Goal: Communication & Community: Answer question/provide support

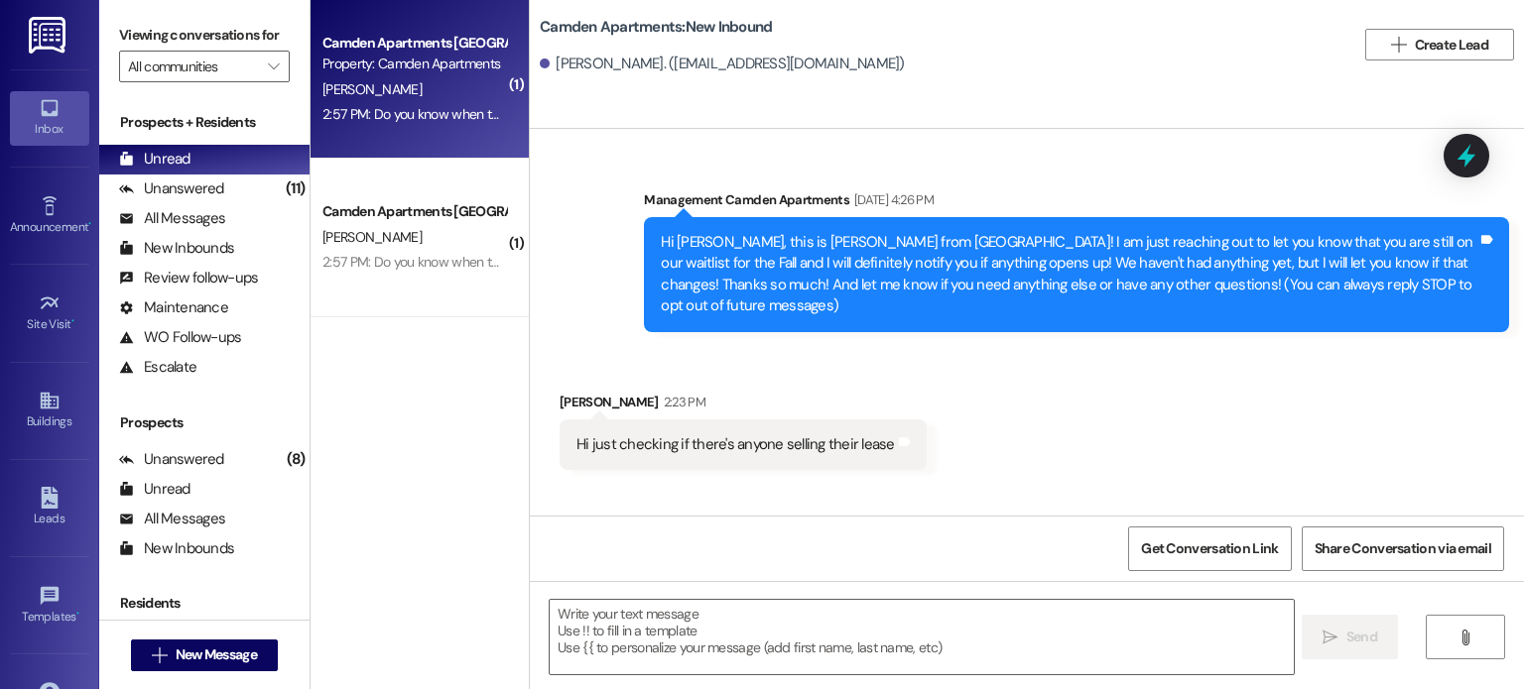
scroll to position [86, 0]
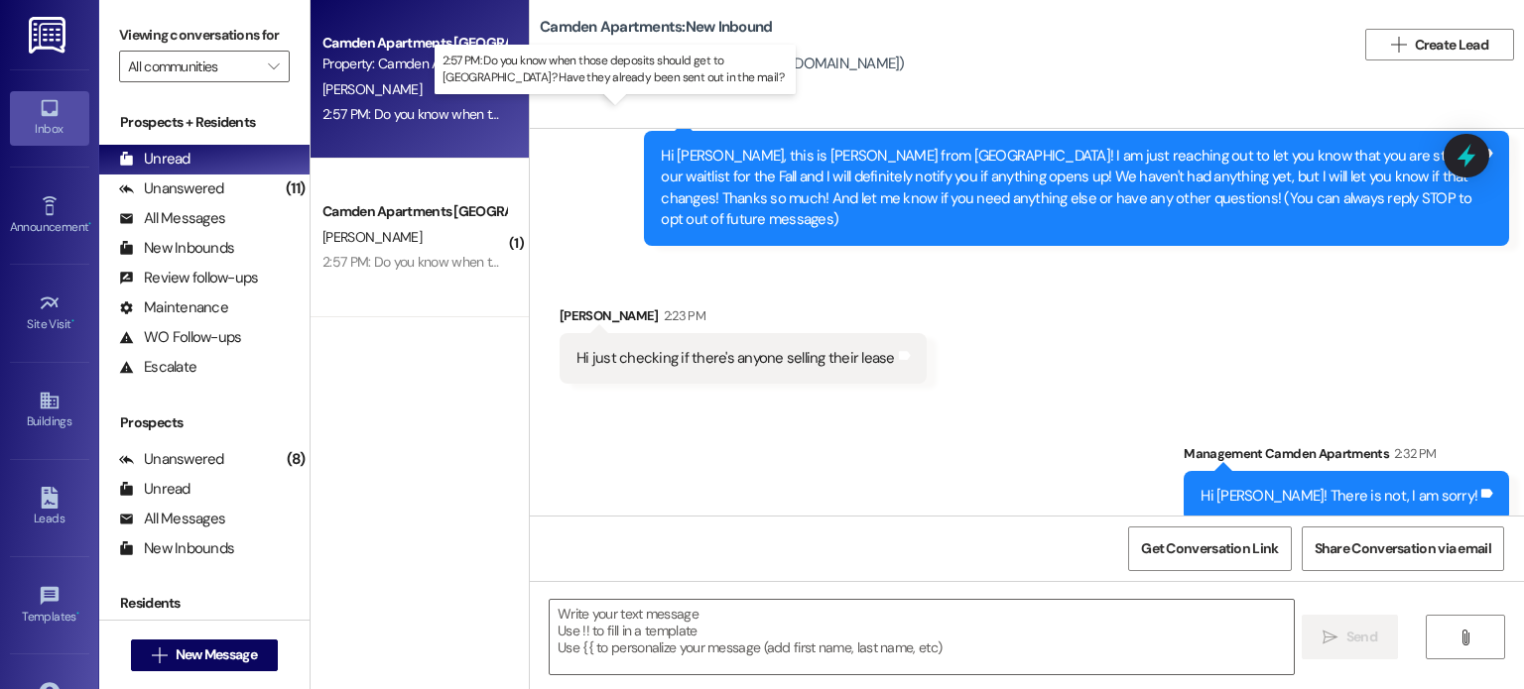
click at [427, 105] on div "2:57 PM: Do you know when those deposits should get to [GEOGRAPHIC_DATA]? Have …" at bounding box center [684, 114] width 724 height 18
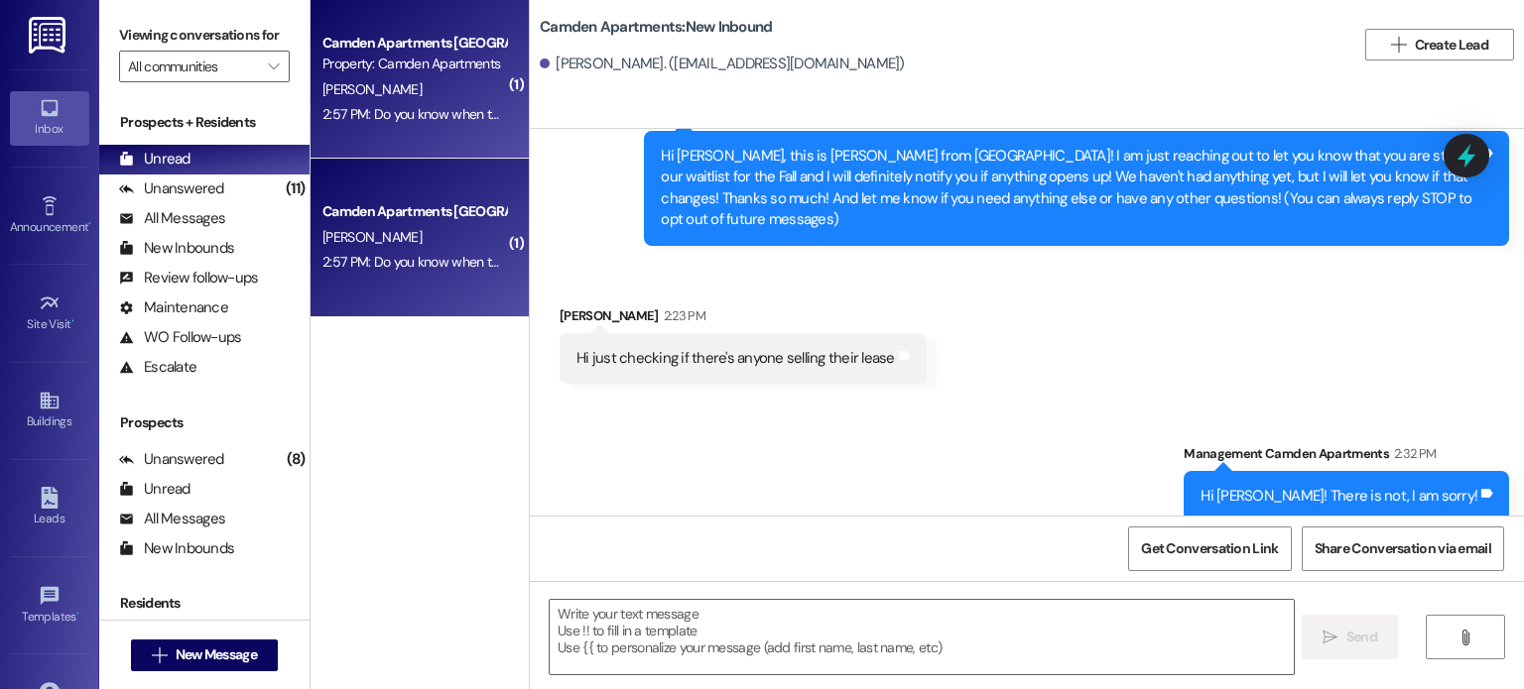
click at [427, 105] on div "2:57 PM: Do you know when those deposits should get to [GEOGRAPHIC_DATA]? Have …" at bounding box center [684, 114] width 724 height 18
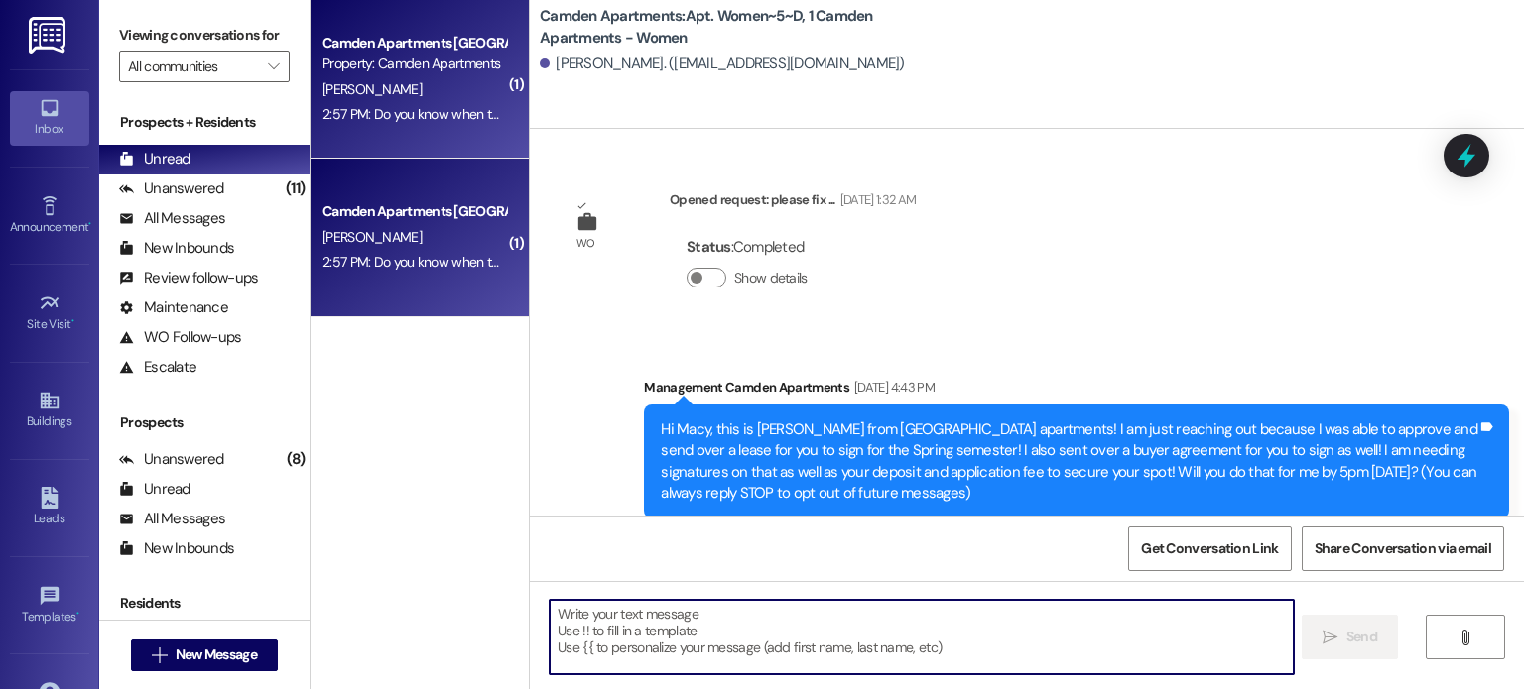
scroll to position [37696, 0]
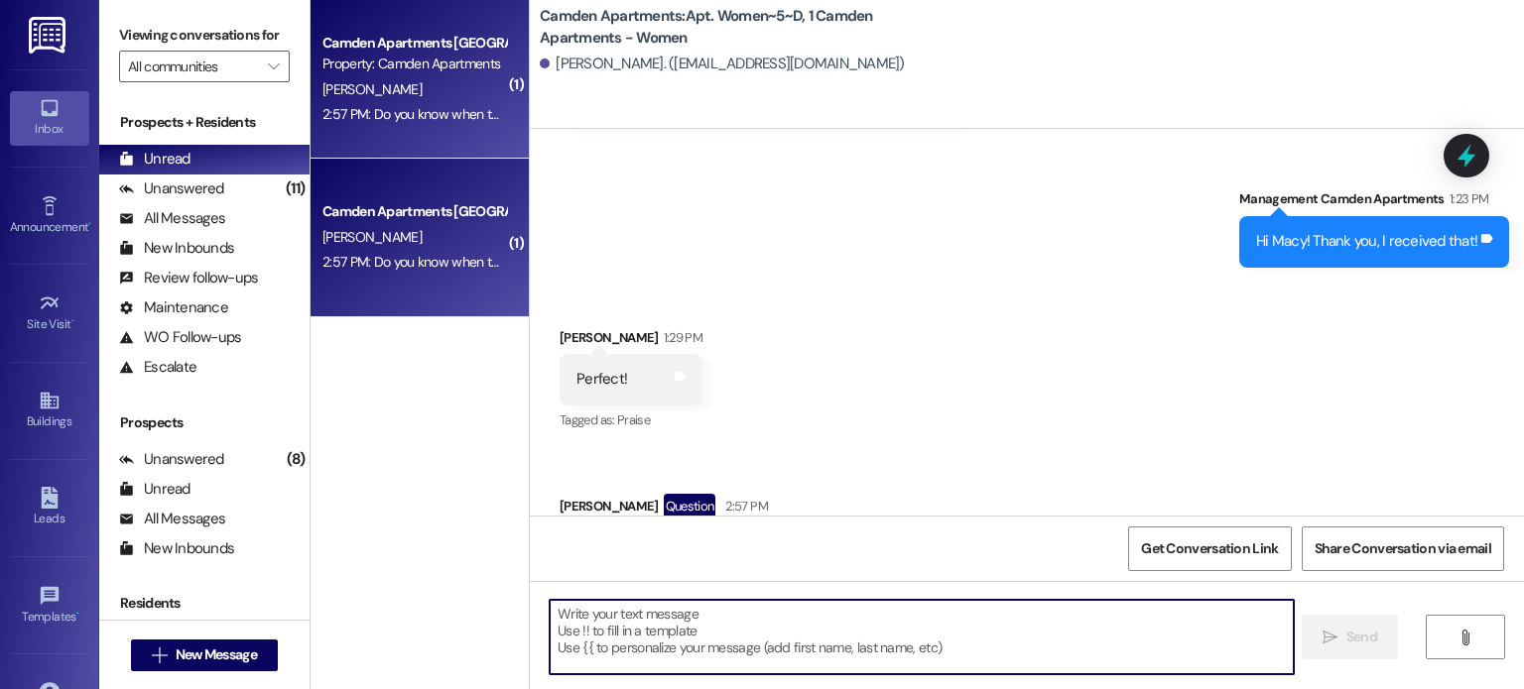
click at [679, 625] on textarea at bounding box center [921, 637] width 743 height 74
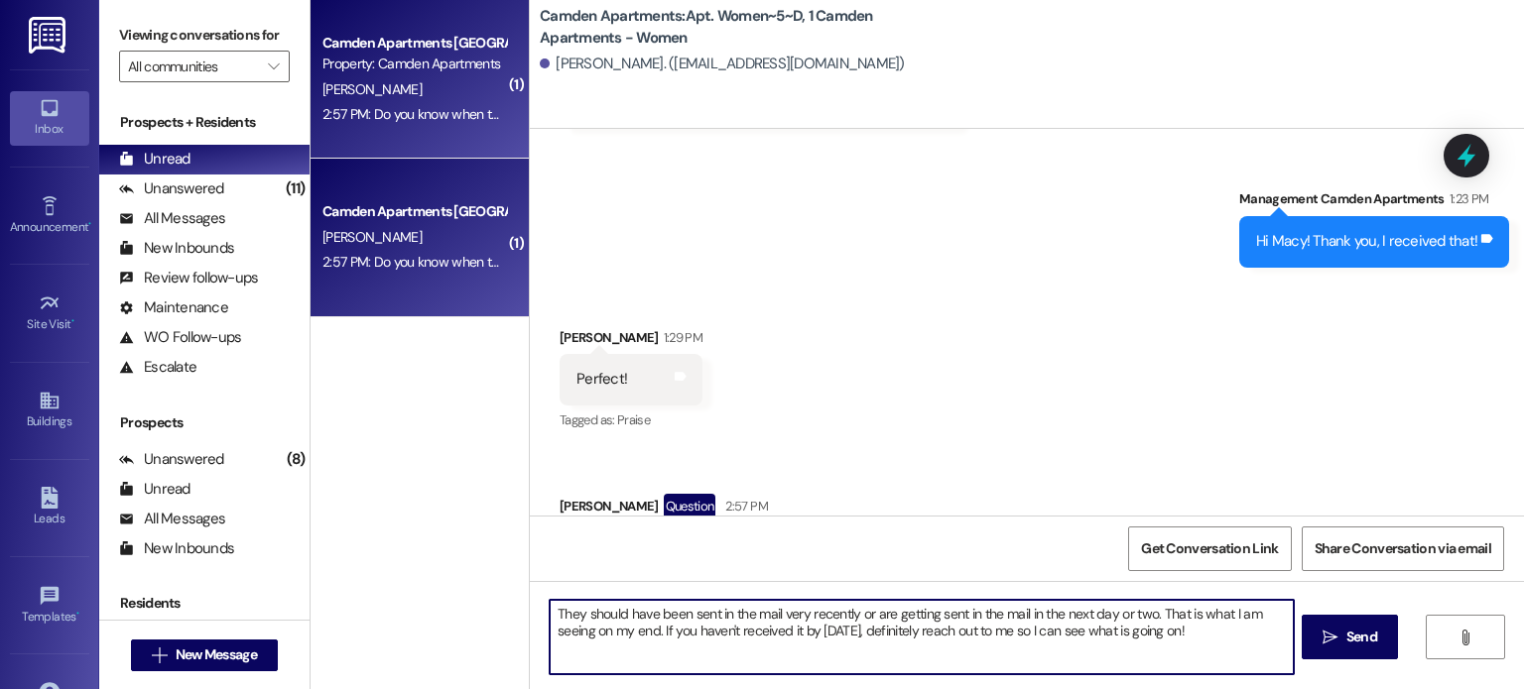
type textarea "They should have been sent in the mail very recently or are getting sent in the…"
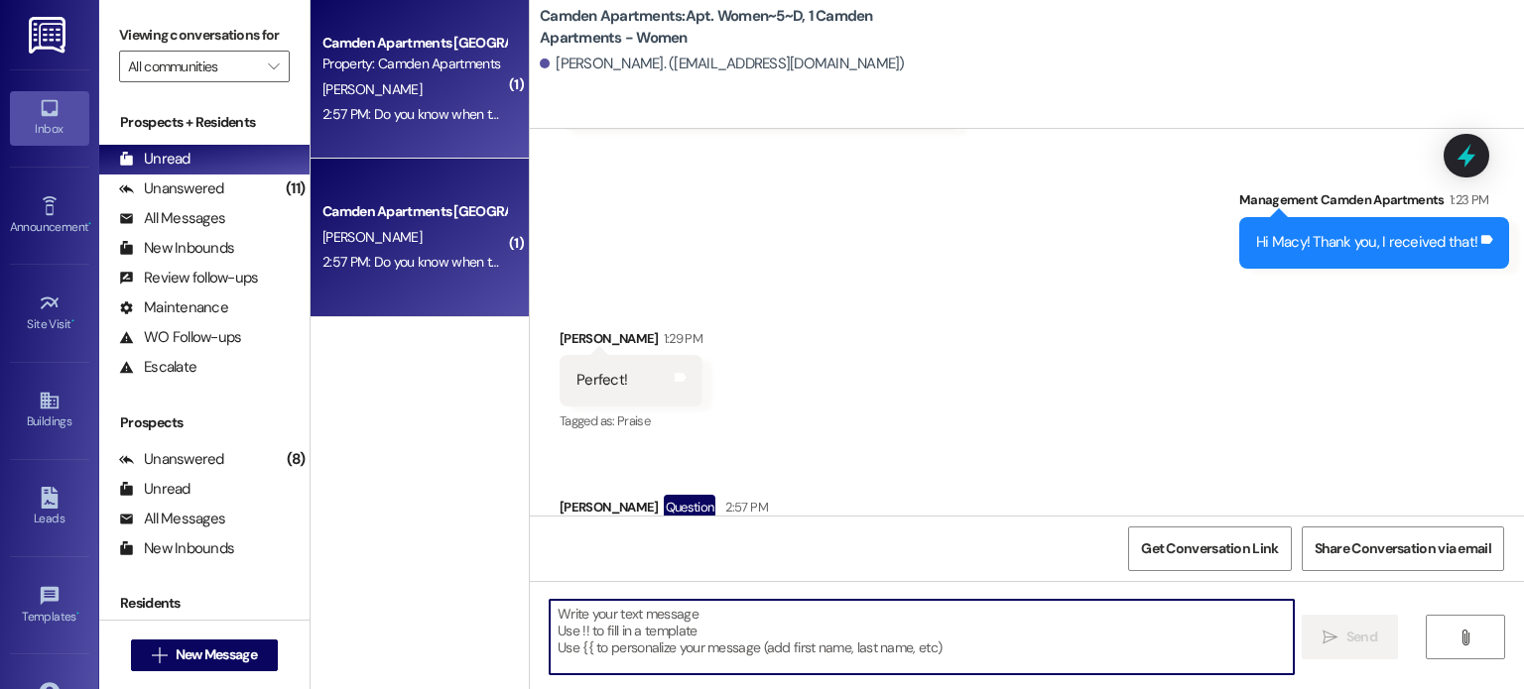
scroll to position [37856, 0]
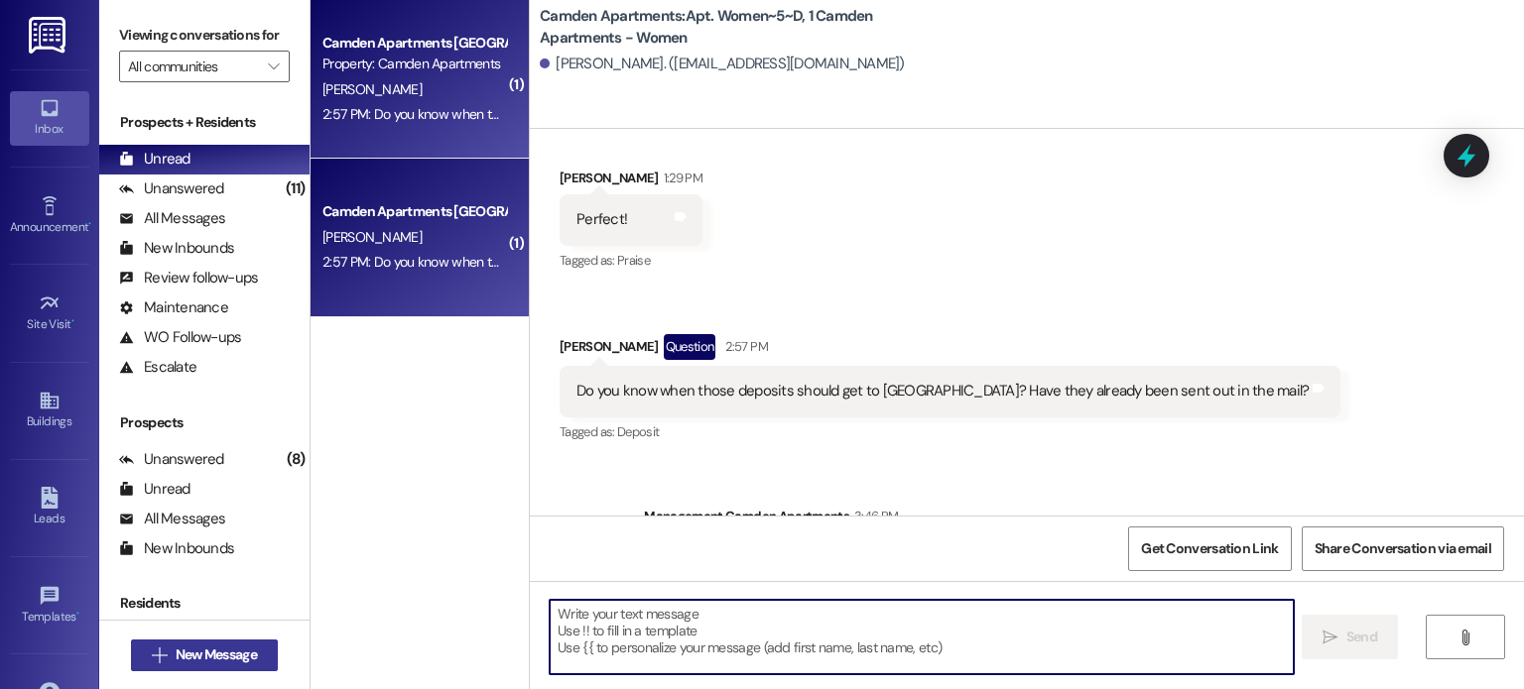
click at [244, 656] on span "New Message" at bounding box center [216, 655] width 81 height 21
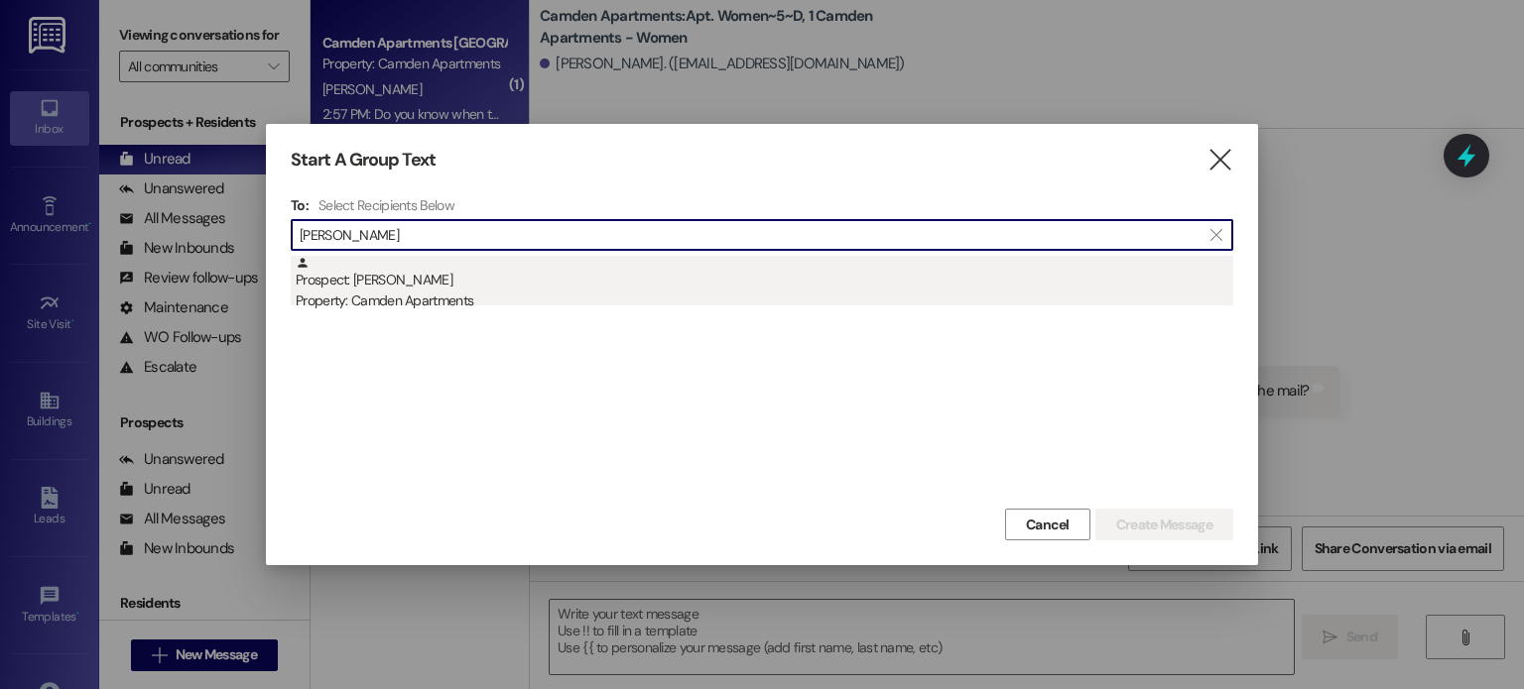
type input "[PERSON_NAME]"
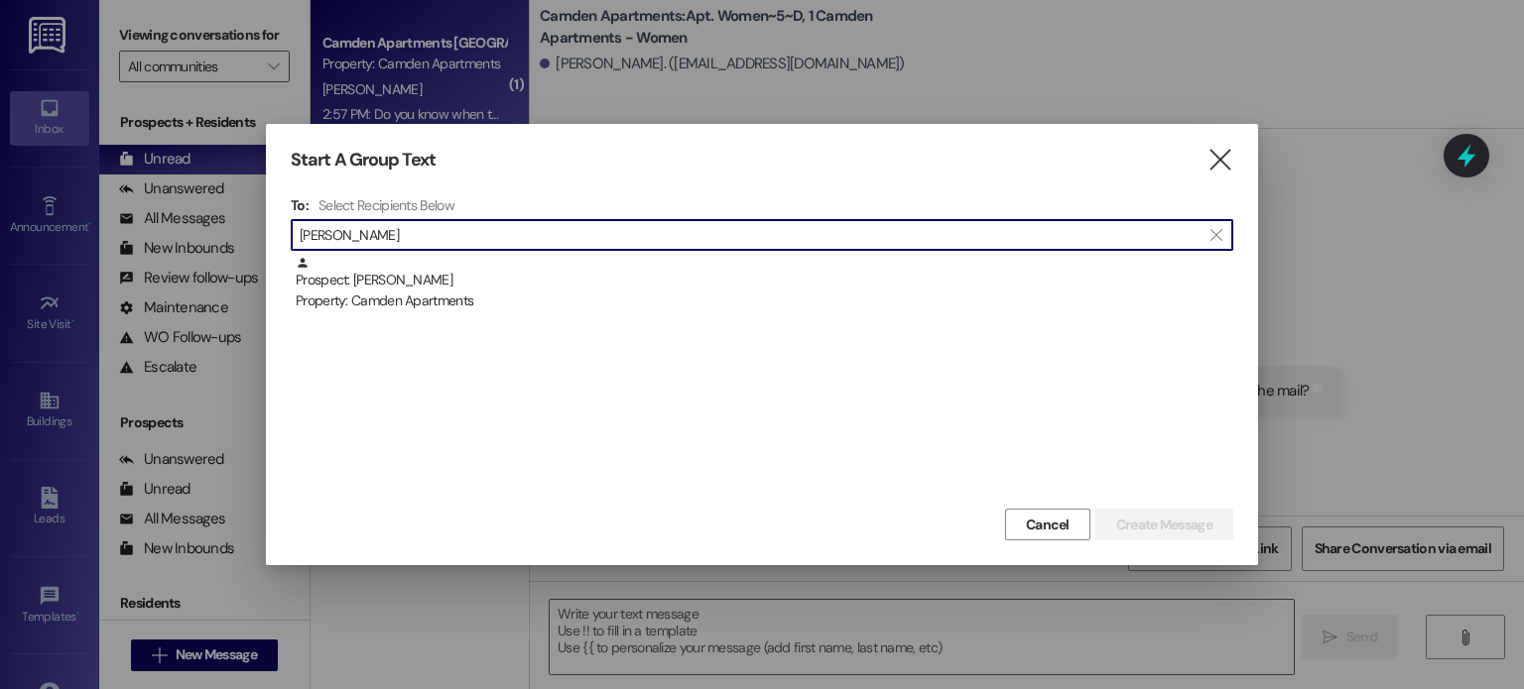
click at [557, 277] on div "Prospect: [PERSON_NAME] Property: Camden Apartments" at bounding box center [764, 284] width 937 height 57
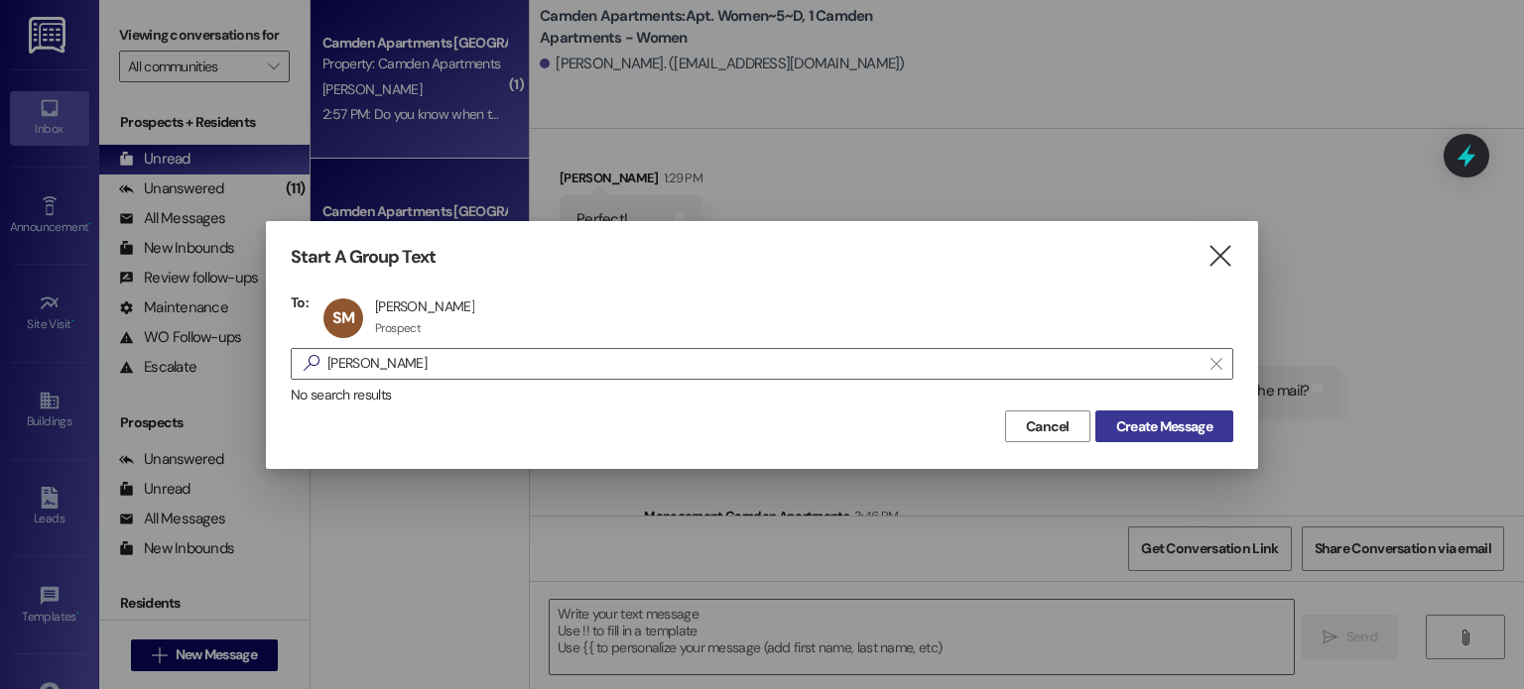
click at [1161, 437] on button "Create Message" at bounding box center [1164, 427] width 138 height 32
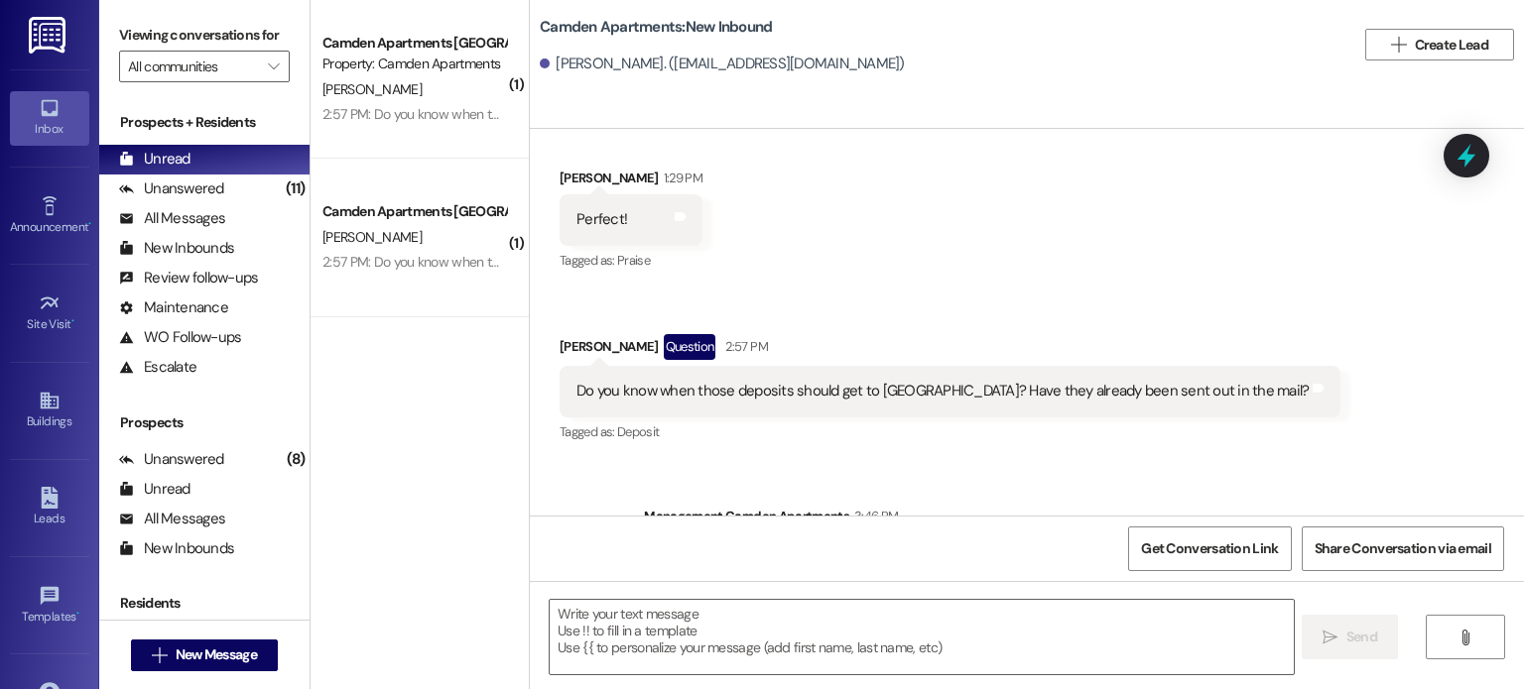
scroll to position [2108, 0]
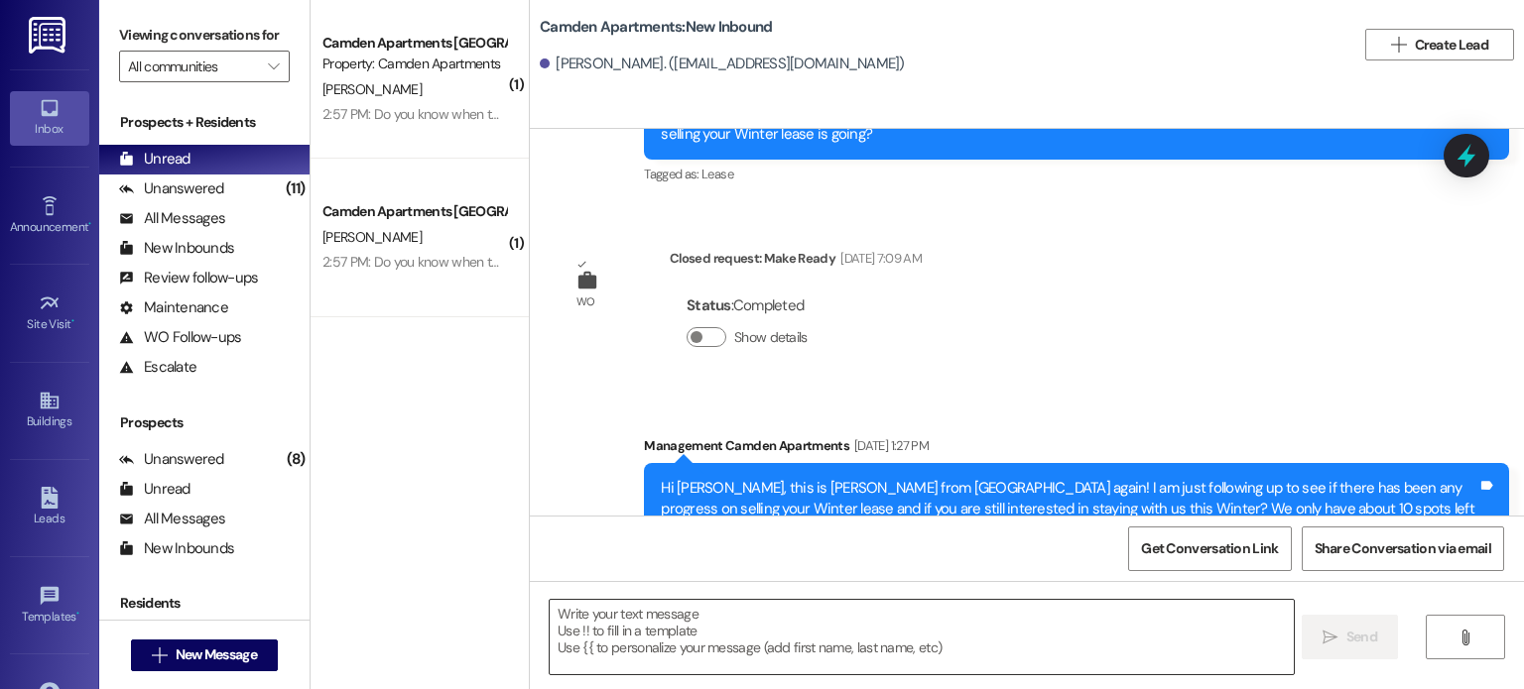
click at [998, 630] on textarea at bounding box center [921, 637] width 743 height 74
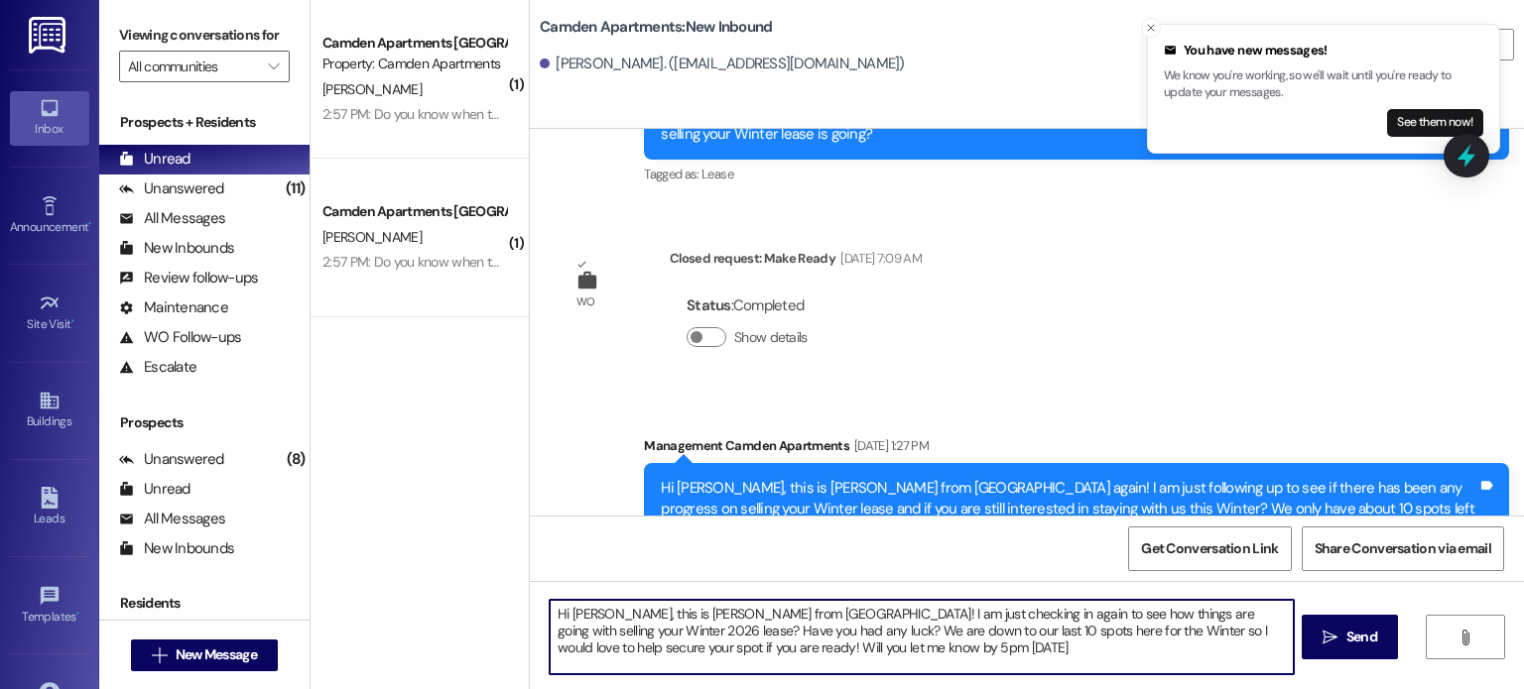
type textarea "Hi [PERSON_NAME], this is [PERSON_NAME] from [GEOGRAPHIC_DATA]! I am just check…"
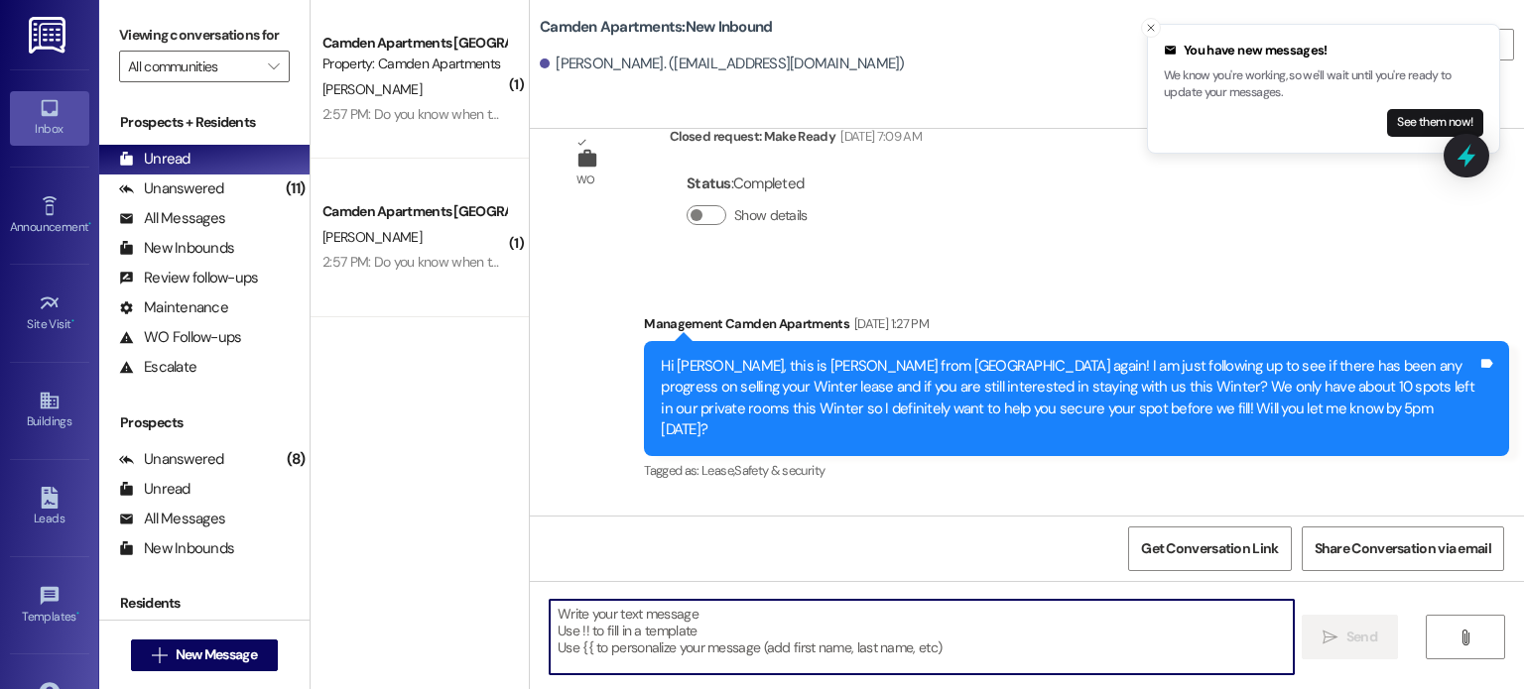
scroll to position [2289, 0]
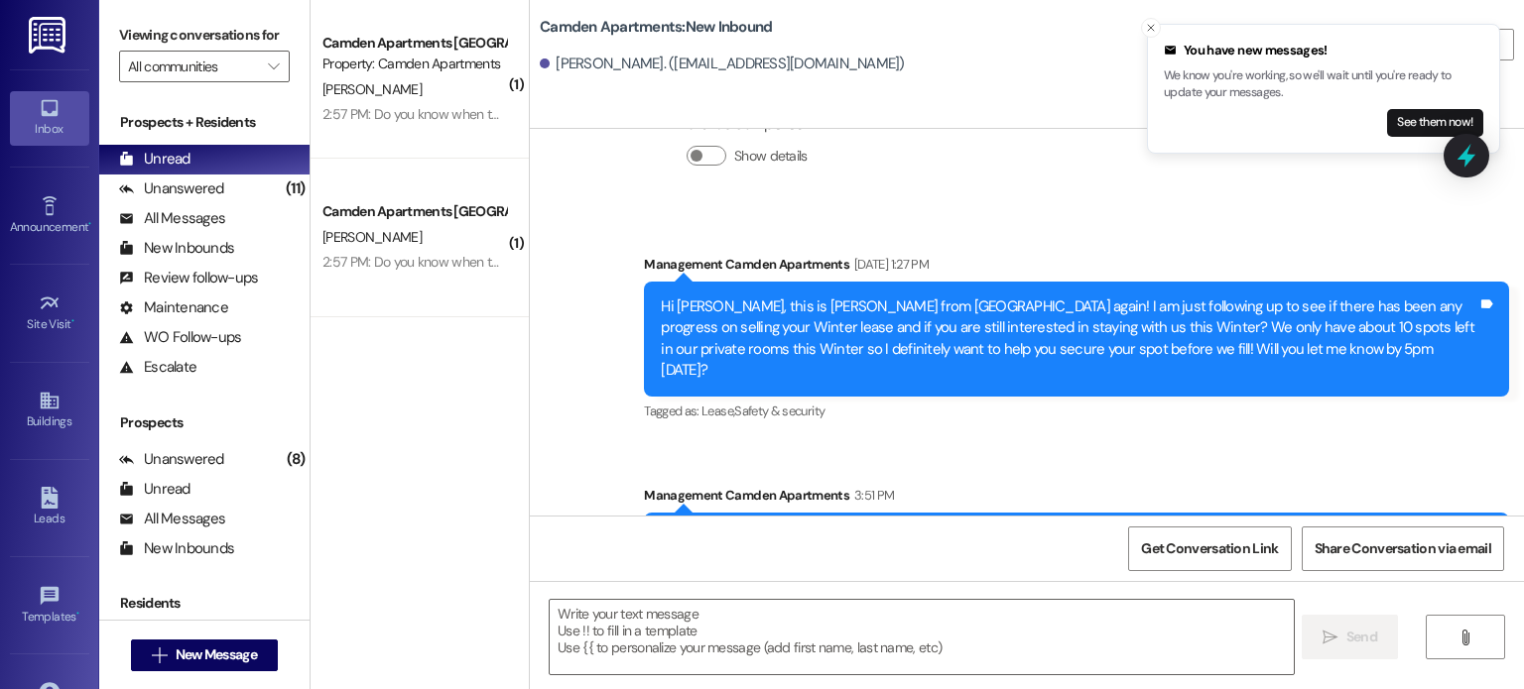
drag, startPoint x: 901, startPoint y: 478, endPoint x: 642, endPoint y: 431, distance: 263.2
click at [644, 513] on div "Hi [PERSON_NAME], this is [PERSON_NAME] from [GEOGRAPHIC_DATA]! I am just check…" at bounding box center [1076, 559] width 865 height 93
copy div "Hi [PERSON_NAME], this is [PERSON_NAME] from [GEOGRAPHIC_DATA]! I am just check…"
click at [222, 175] on div "Unanswered (11)" at bounding box center [204, 190] width 210 height 30
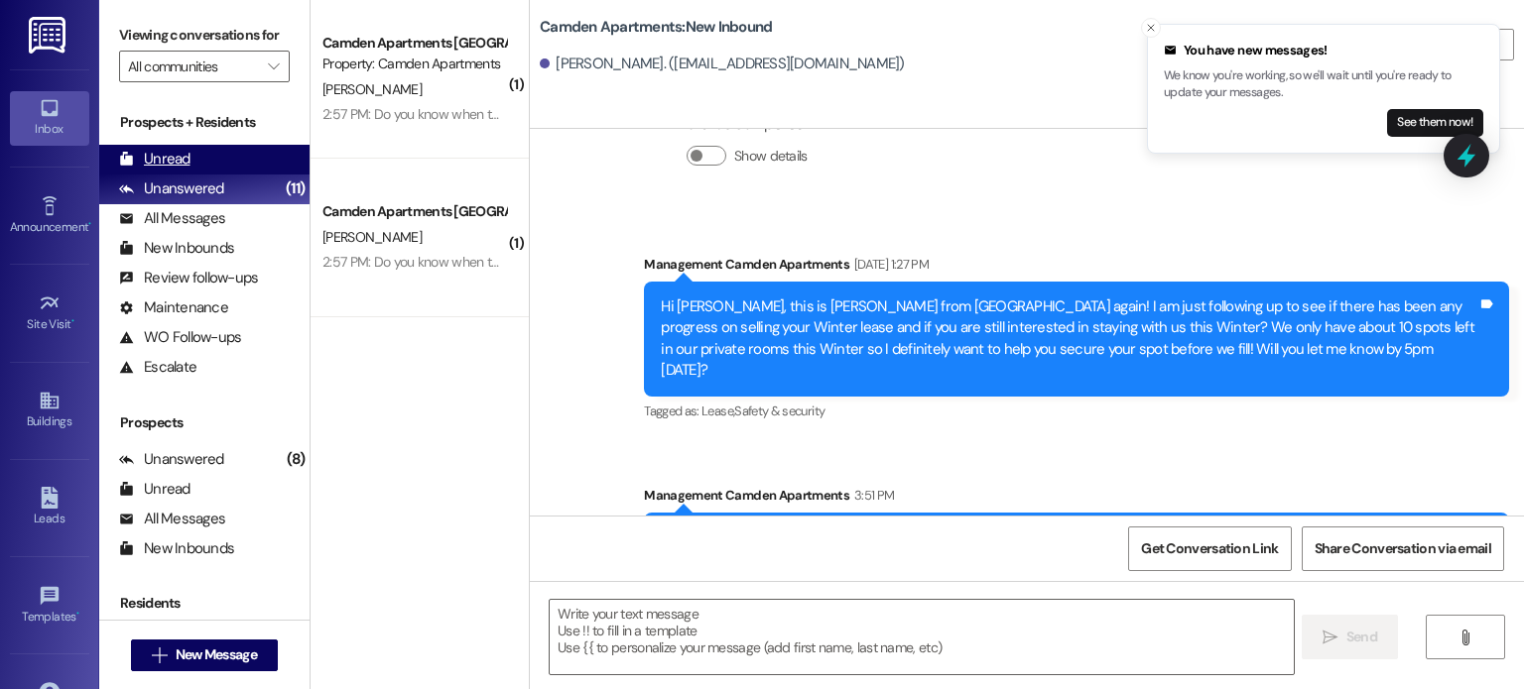
click at [244, 151] on div "Unread (0)" at bounding box center [204, 160] width 210 height 30
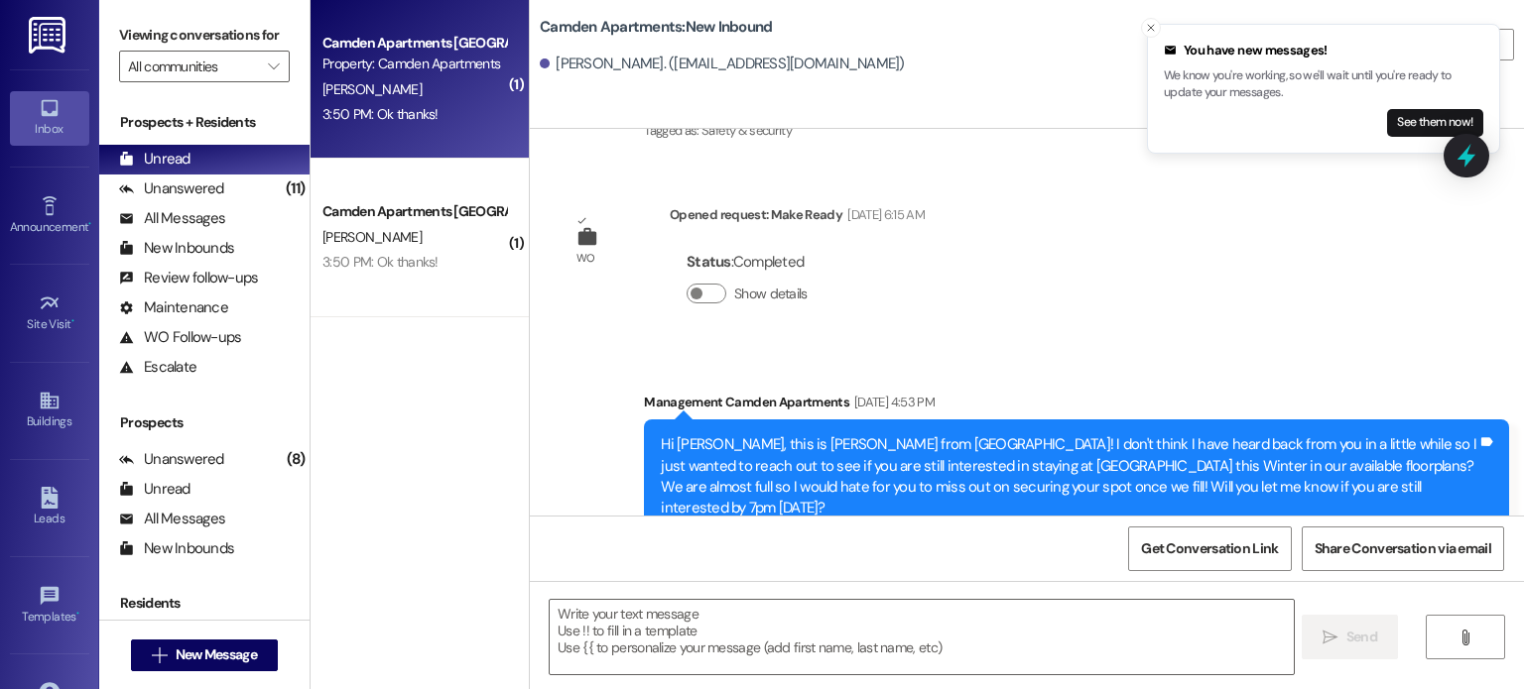
scroll to position [1522, 0]
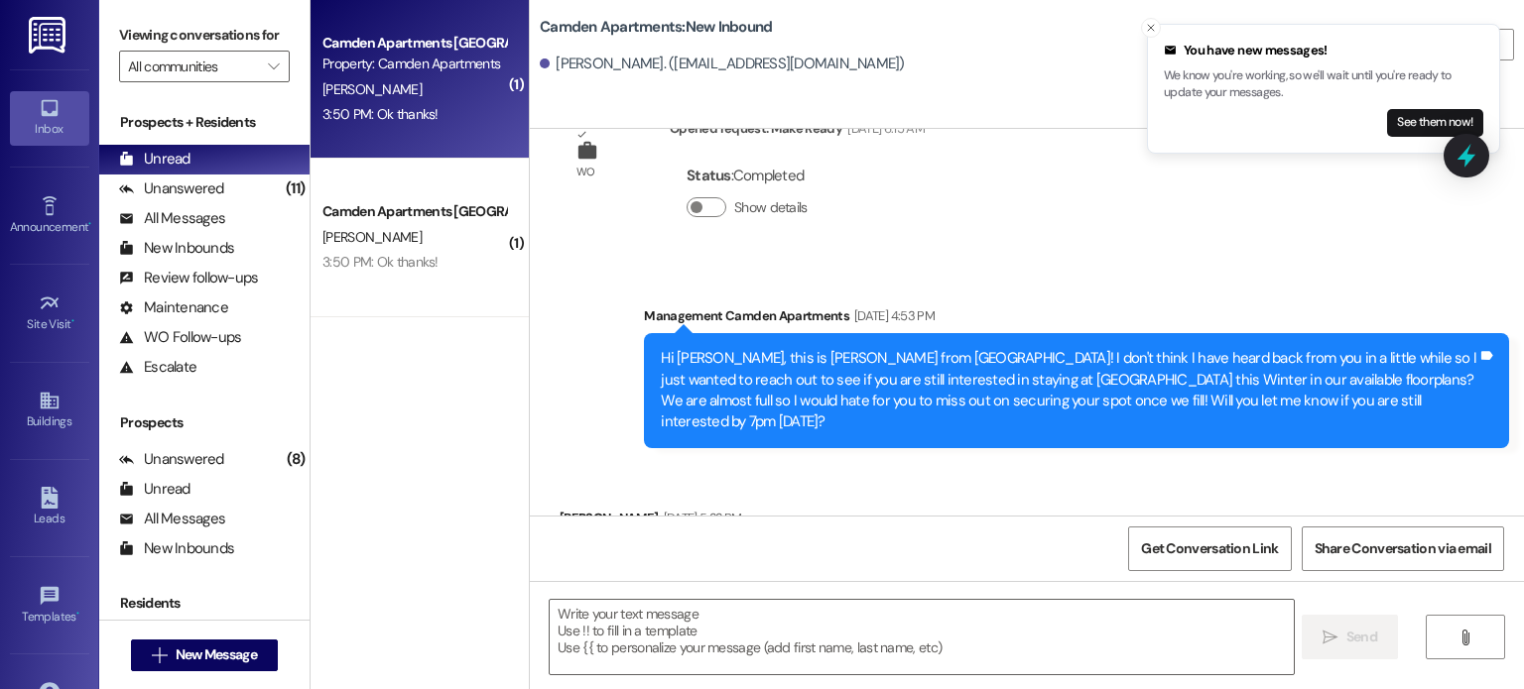
click at [353, 130] on div "Camden Apartments Prospect Property: [GEOGRAPHIC_DATA] Apartments [PERSON_NAME]…" at bounding box center [419, 79] width 218 height 159
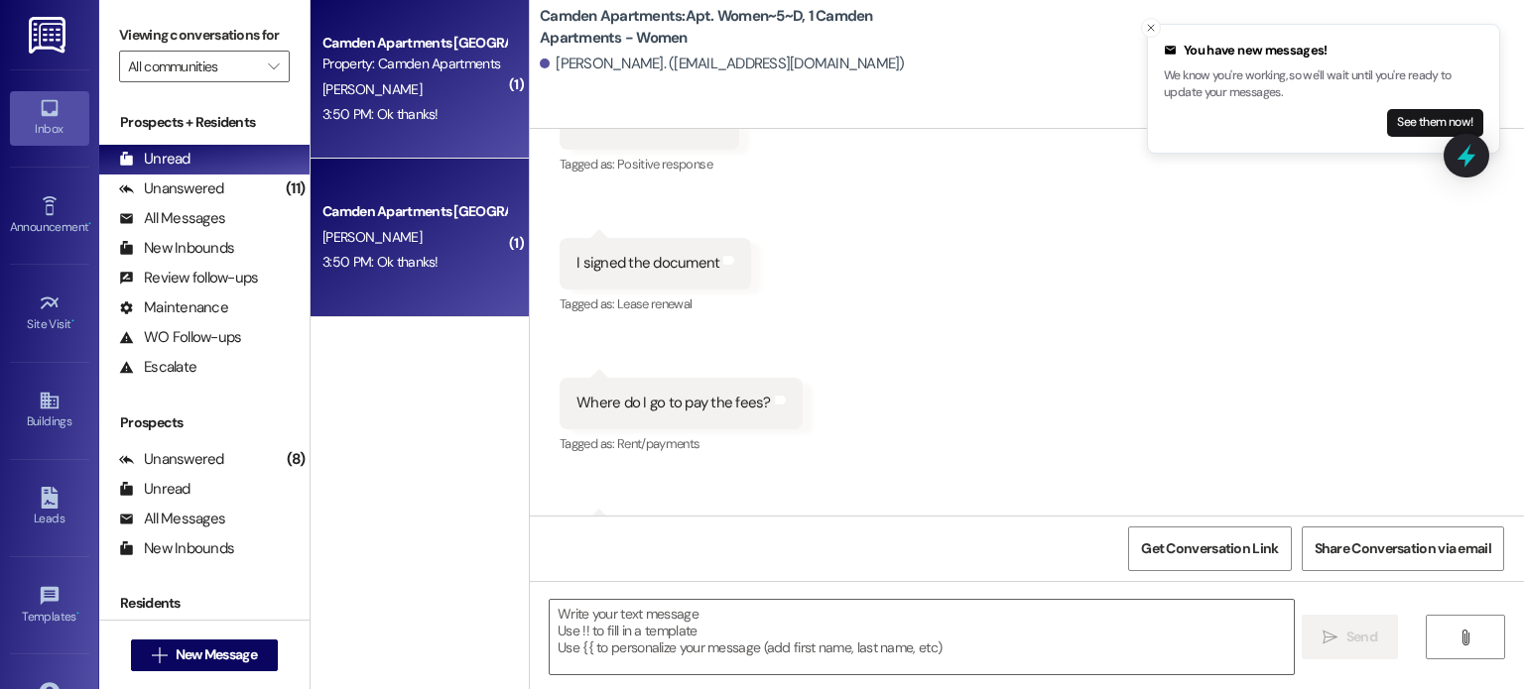
scroll to position [38024, 0]
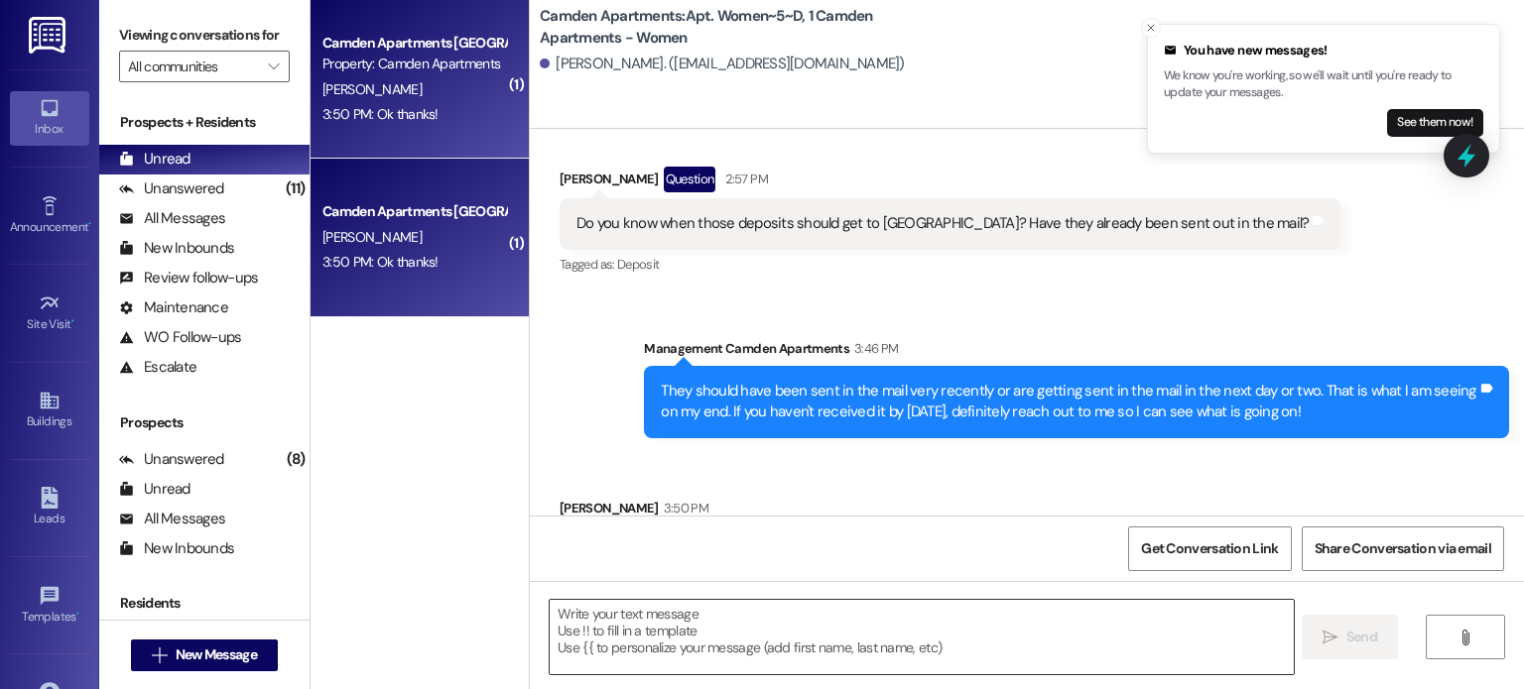
click at [760, 613] on textarea at bounding box center [921, 637] width 743 height 74
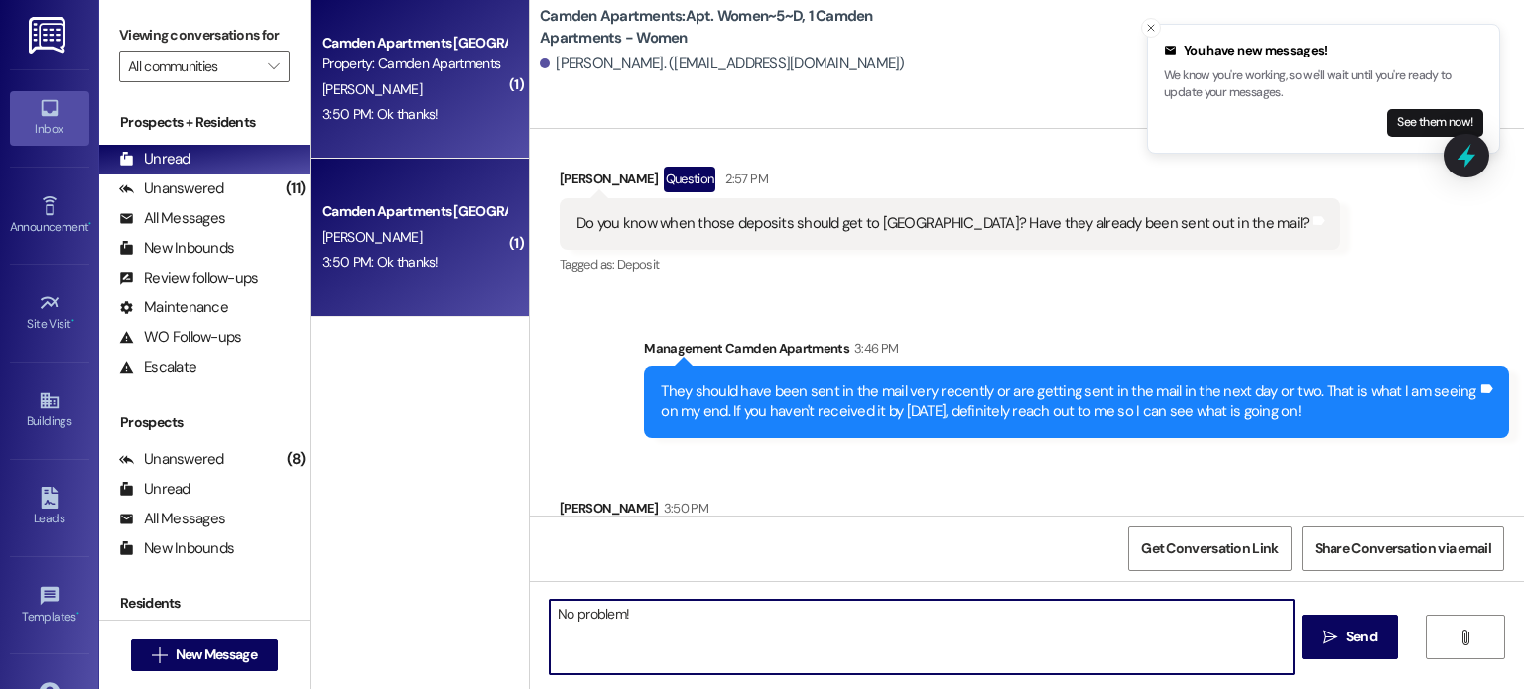
type textarea "No problem!"
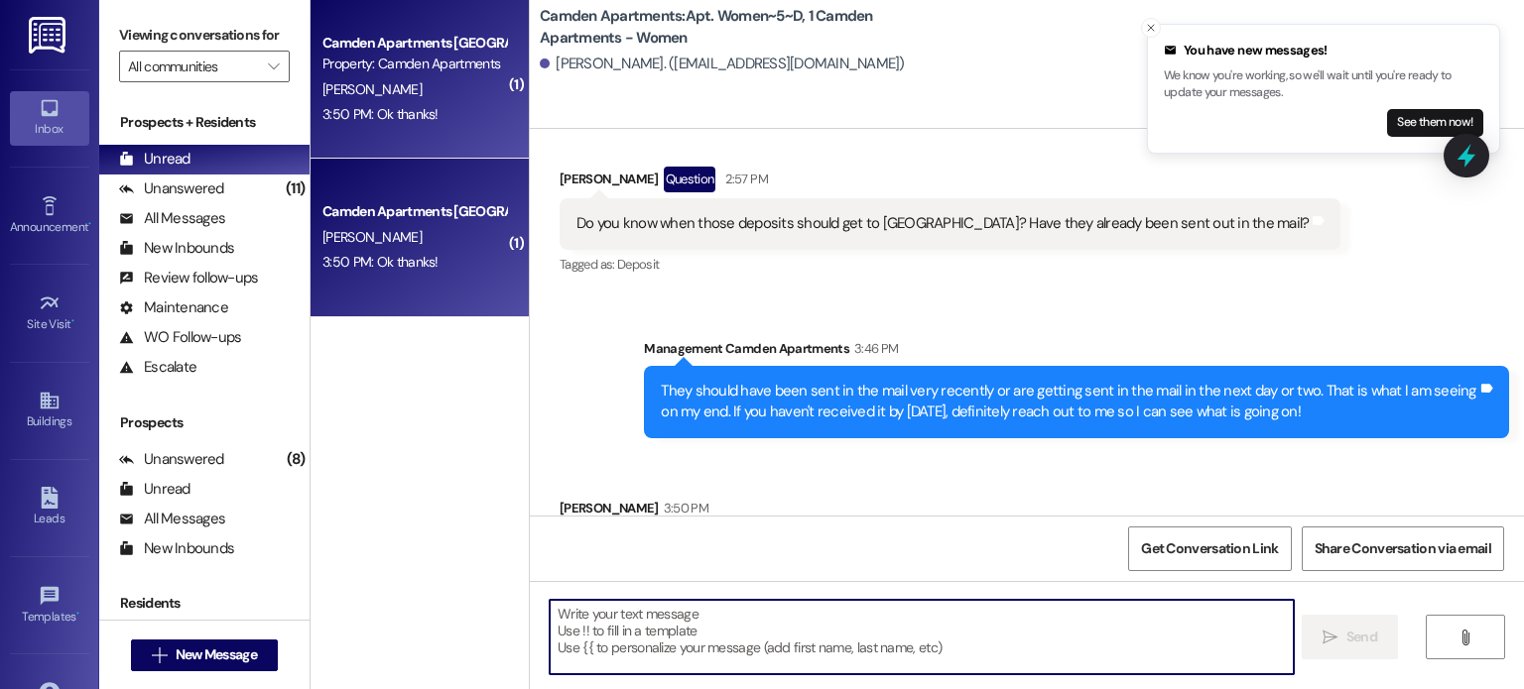
scroll to position [38023, 0]
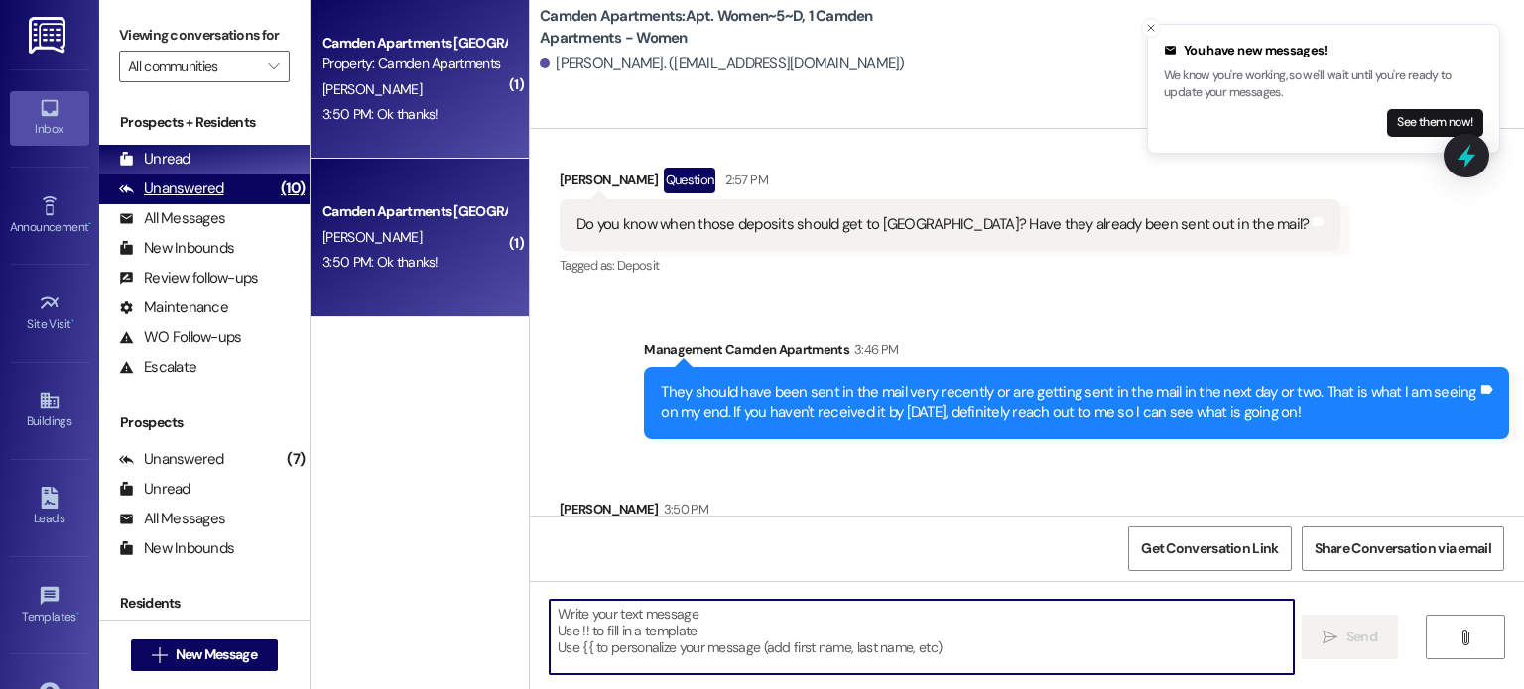
click at [225, 202] on div "Unanswered (10)" at bounding box center [204, 190] width 210 height 30
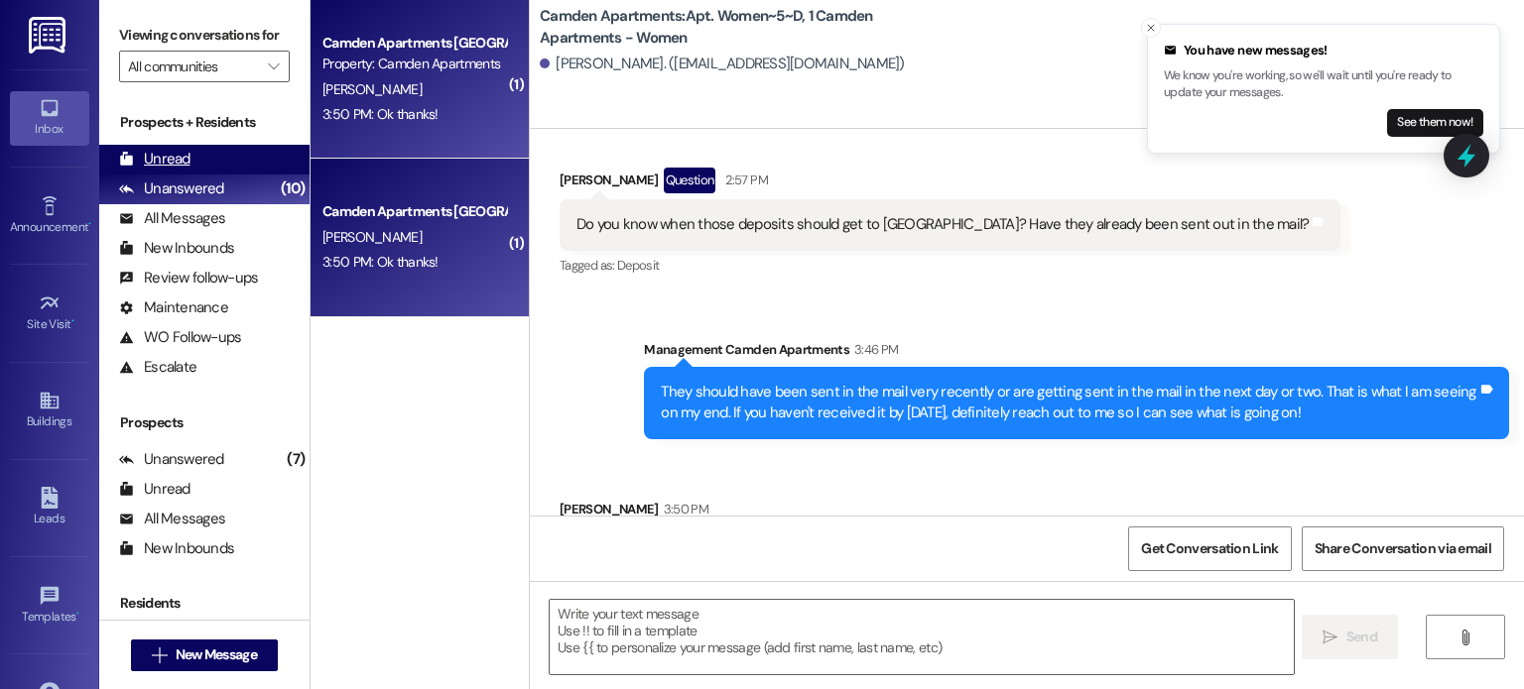
click at [232, 170] on div "Unread (0)" at bounding box center [204, 160] width 210 height 30
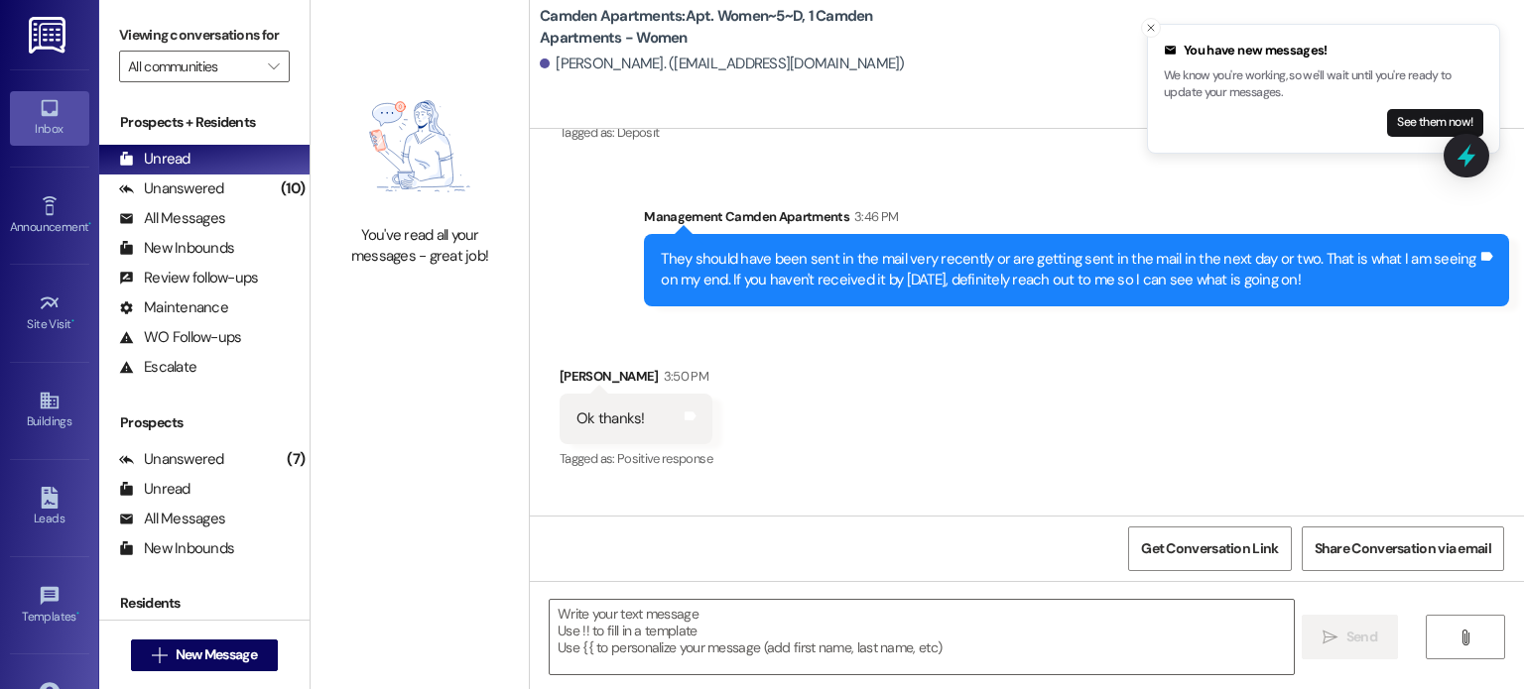
scroll to position [38162, 0]
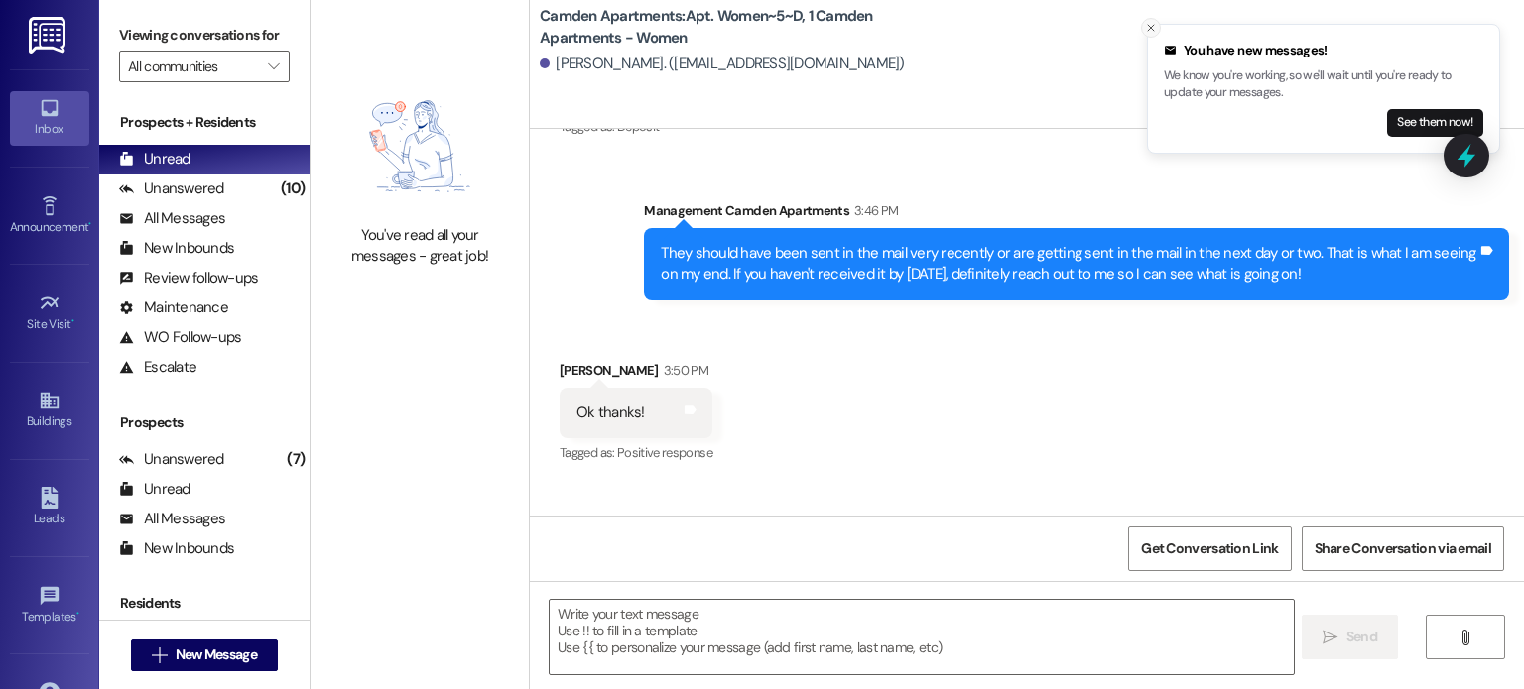
click at [1146, 28] on icon "Close toast" at bounding box center [1151, 28] width 12 height 12
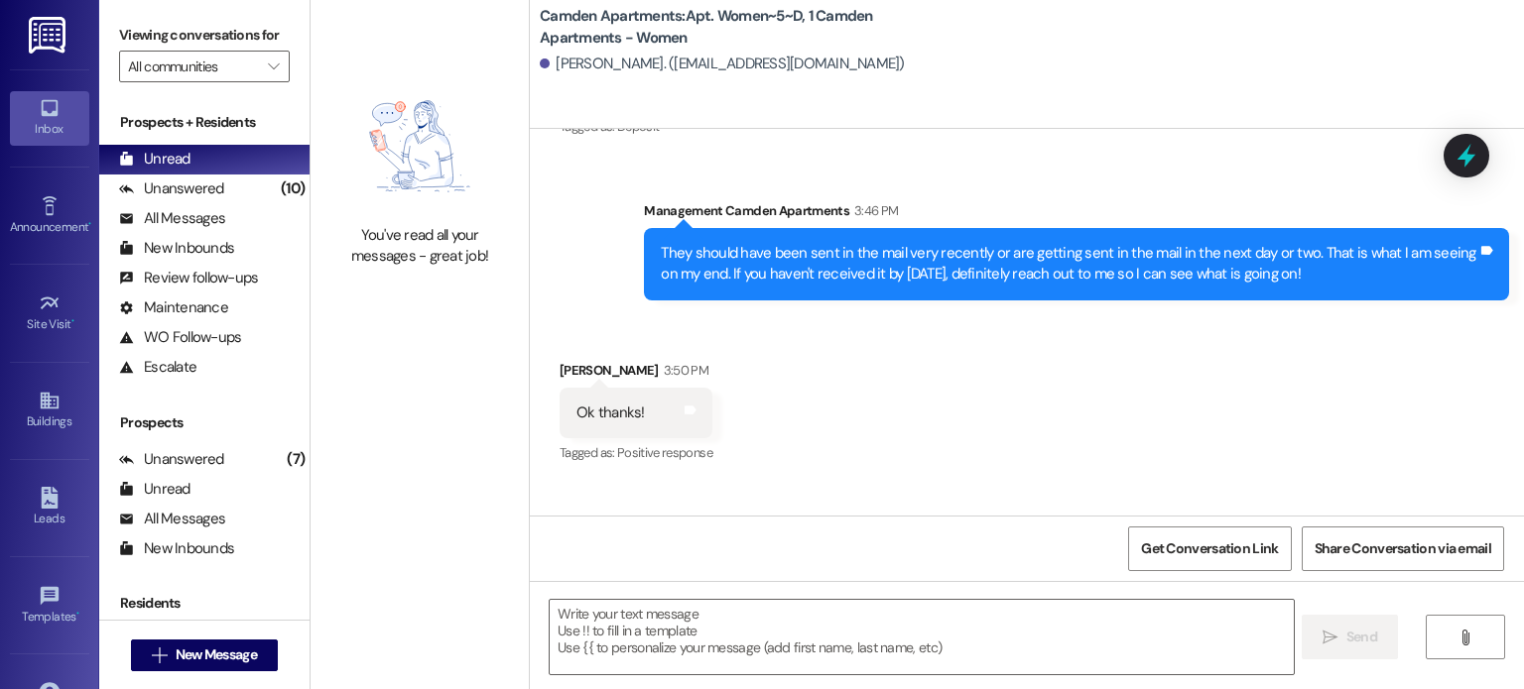
click at [1055, 72] on div "[PERSON_NAME]. ([EMAIL_ADDRESS][DOMAIN_NAME])" at bounding box center [1032, 65] width 984 height 40
click at [1055, 71] on div "[PERSON_NAME]. ([EMAIL_ADDRESS][DOMAIN_NAME])" at bounding box center [1032, 65] width 984 height 40
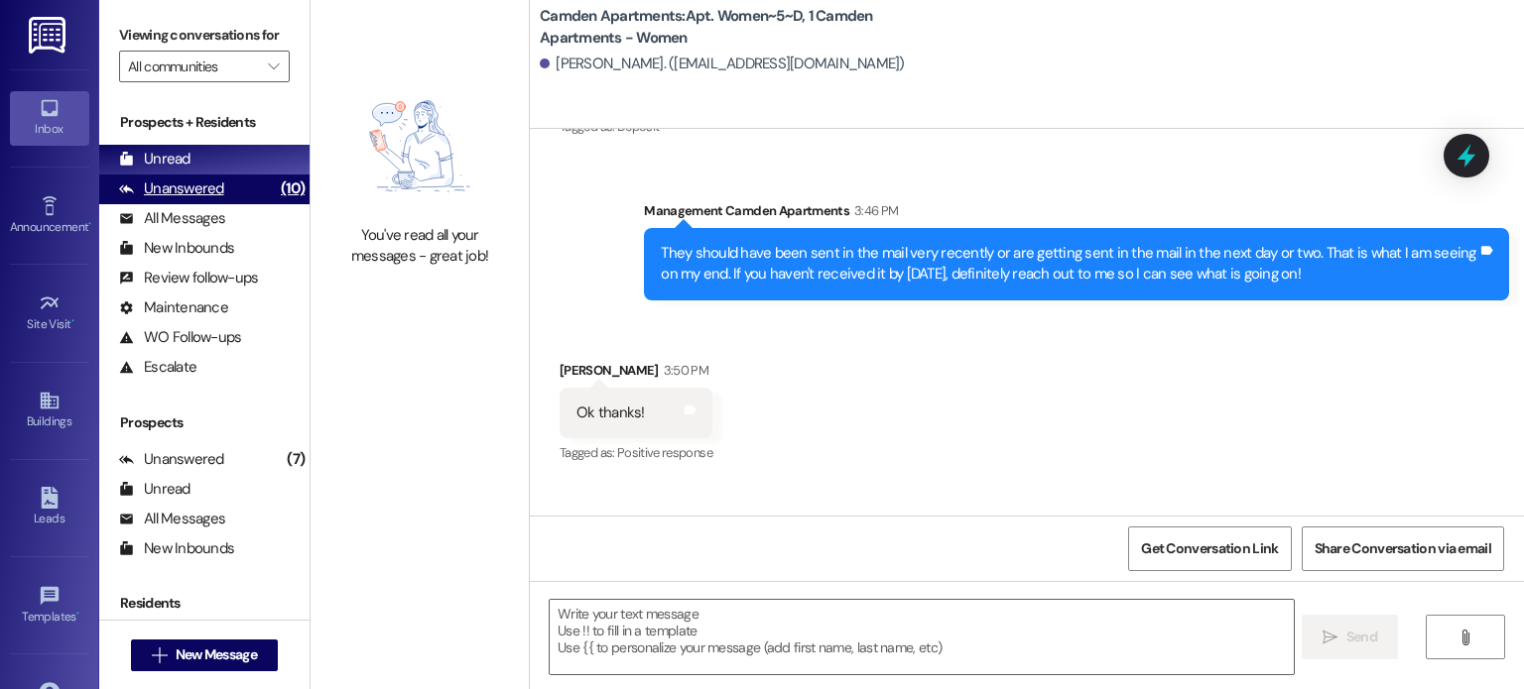
click at [193, 184] on div "Unanswered" at bounding box center [171, 189] width 105 height 21
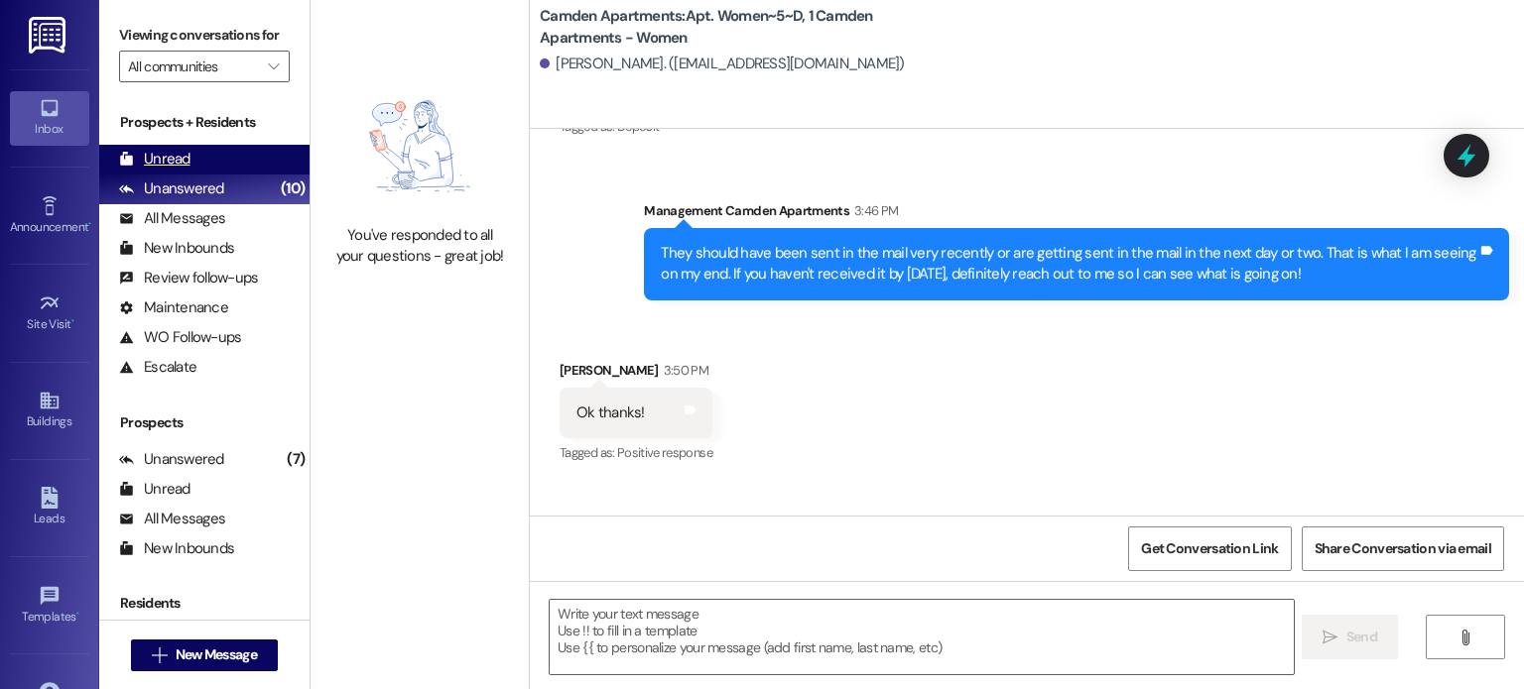
click at [213, 158] on div "Unread (0)" at bounding box center [204, 160] width 210 height 30
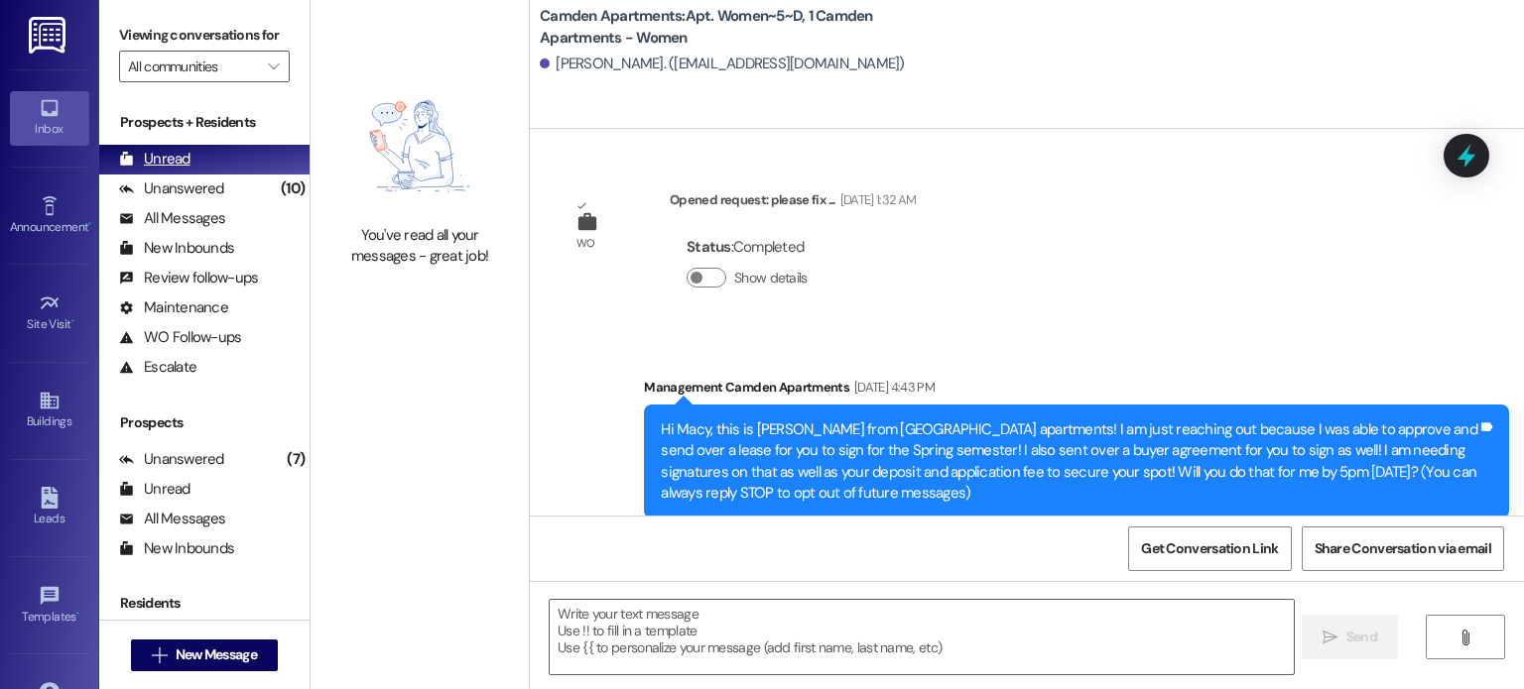
scroll to position [38023, 0]
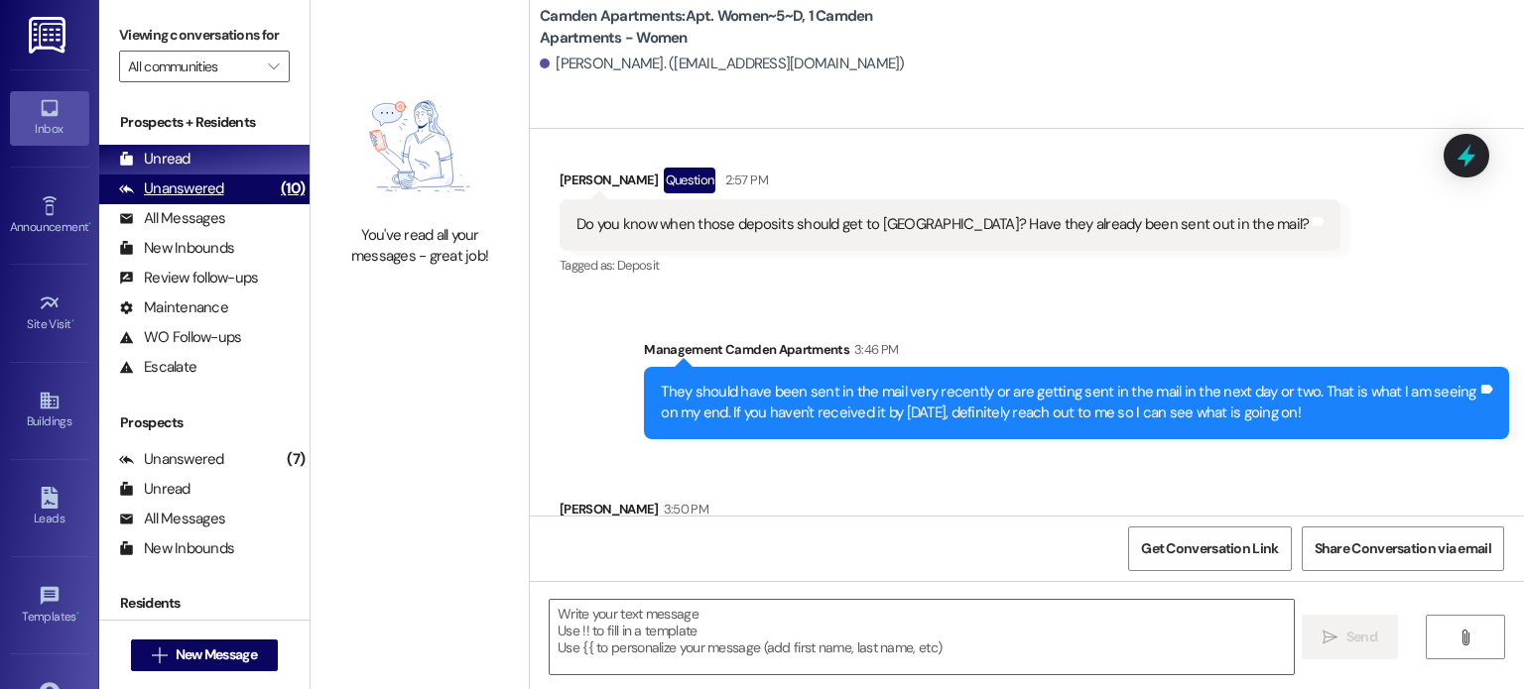
click at [224, 190] on div "Unanswered (10)" at bounding box center [204, 190] width 210 height 30
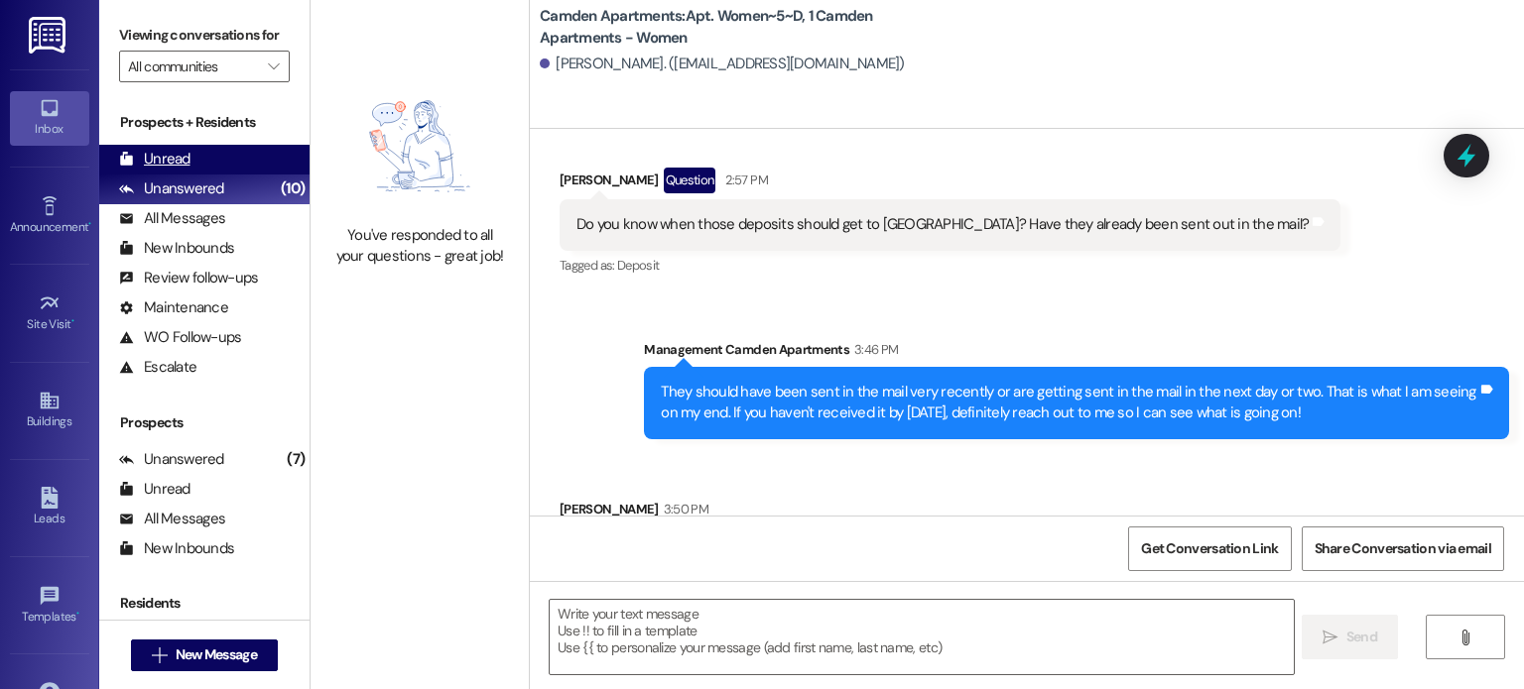
click at [230, 166] on div "Unread (0)" at bounding box center [204, 160] width 210 height 30
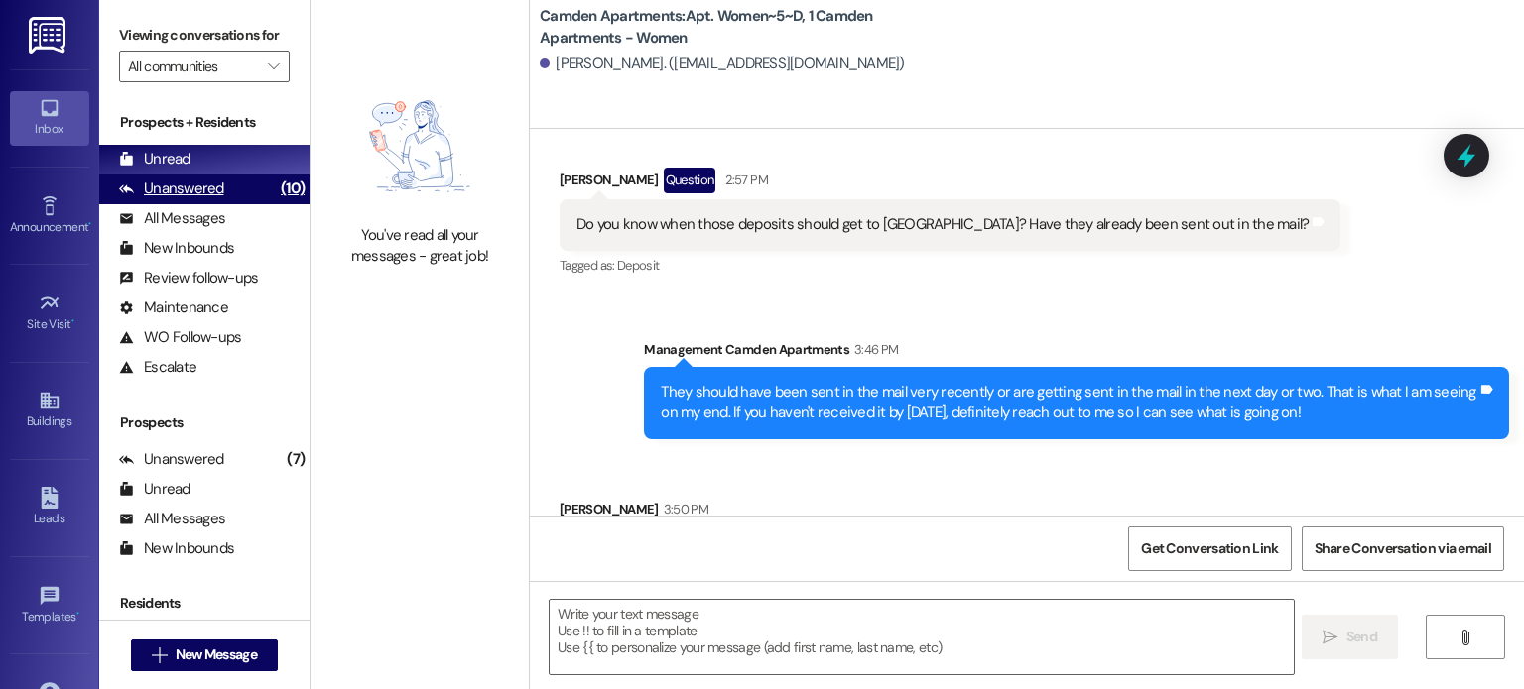
click at [218, 195] on div "Unanswered" at bounding box center [171, 189] width 105 height 21
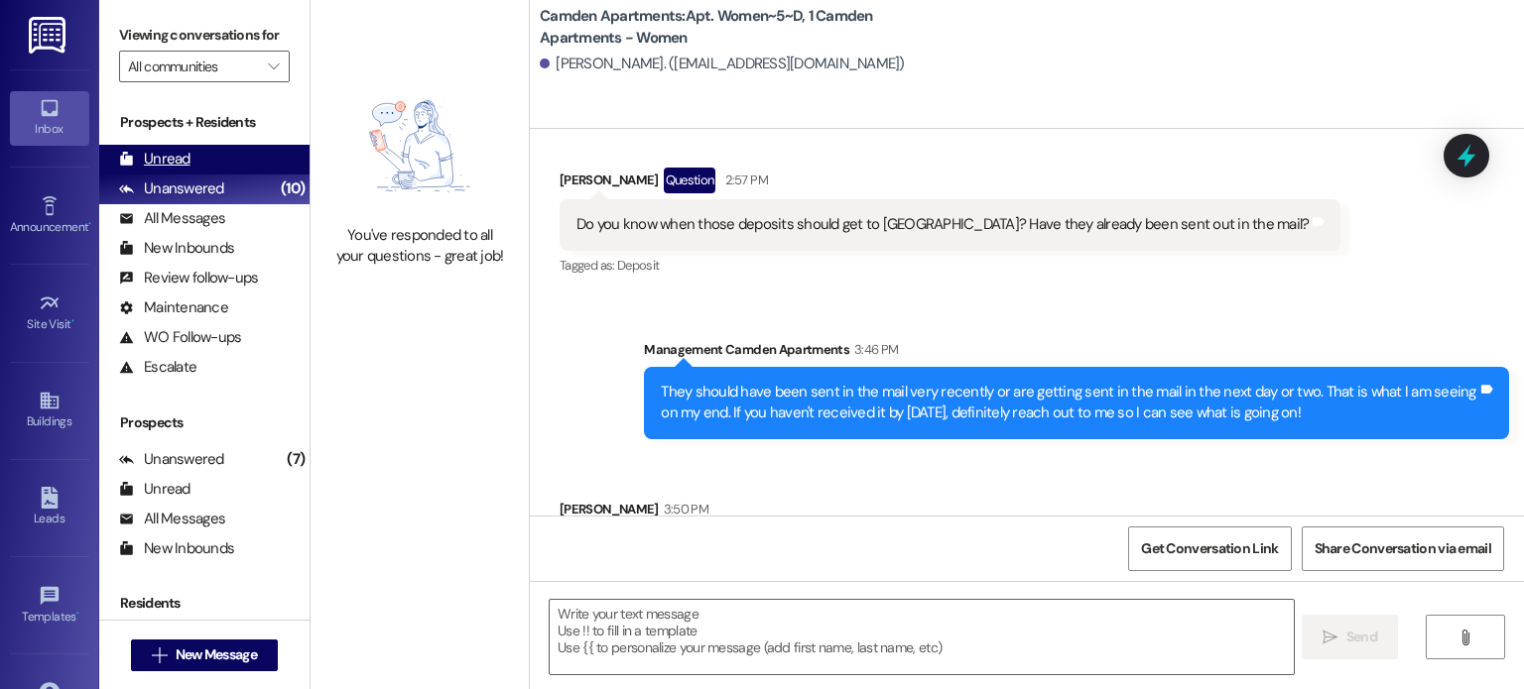
click at [230, 155] on div "Unread (0)" at bounding box center [204, 160] width 210 height 30
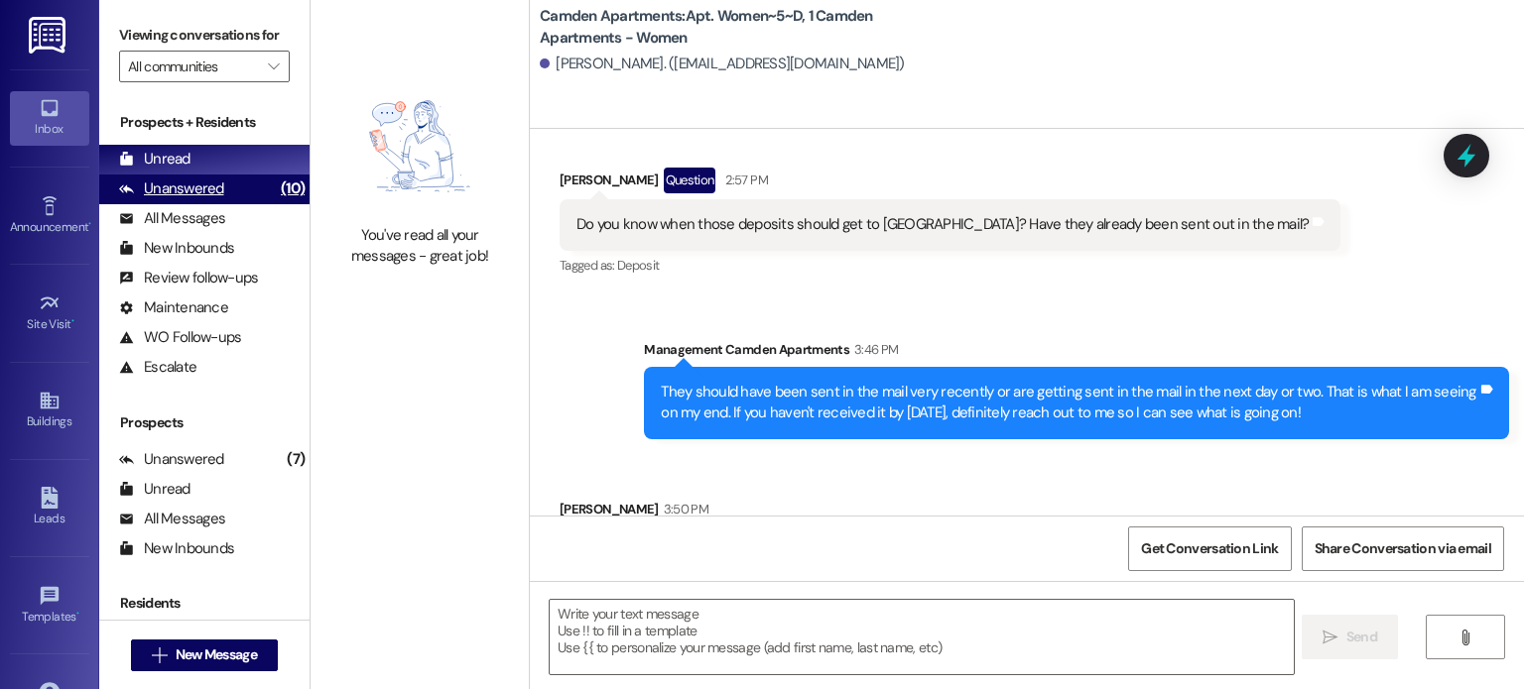
click at [187, 194] on div "Unanswered" at bounding box center [171, 189] width 105 height 21
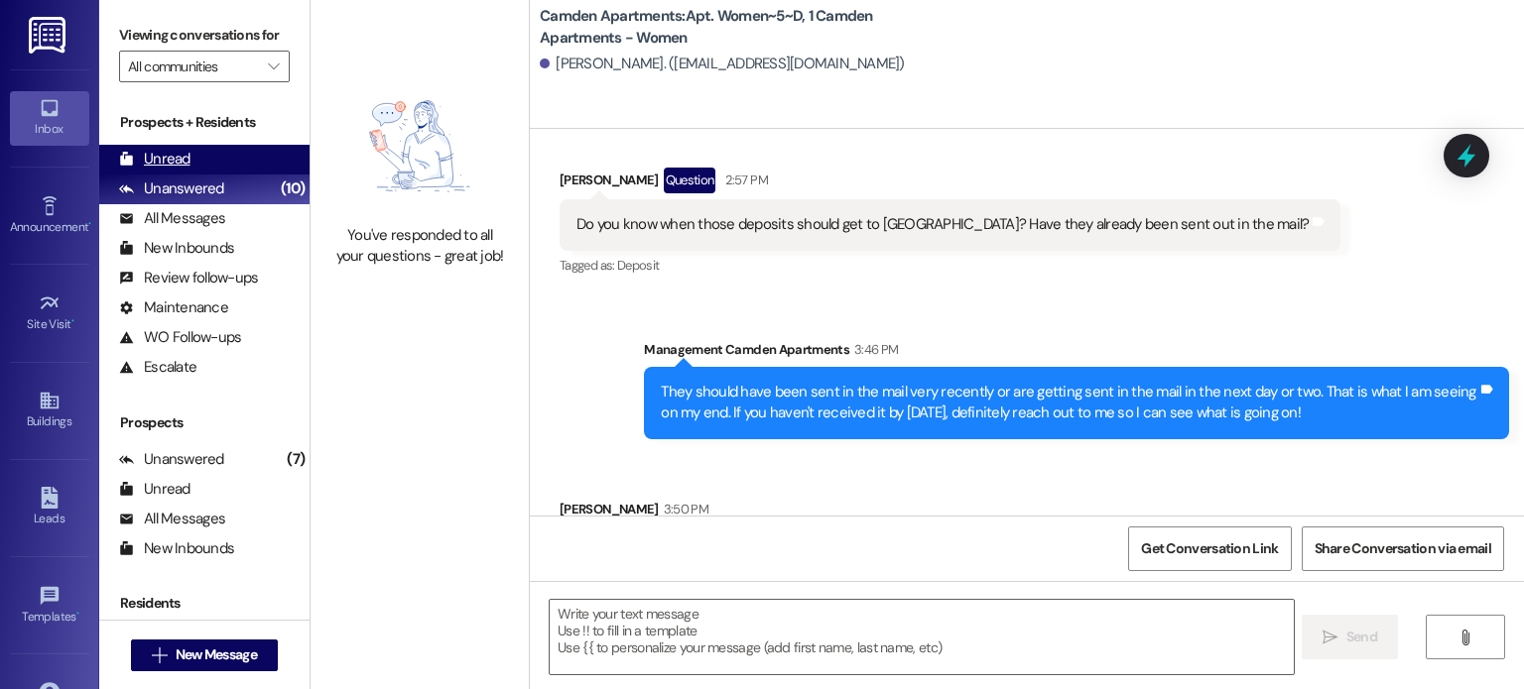
click at [197, 156] on div "Unread (0)" at bounding box center [204, 160] width 210 height 30
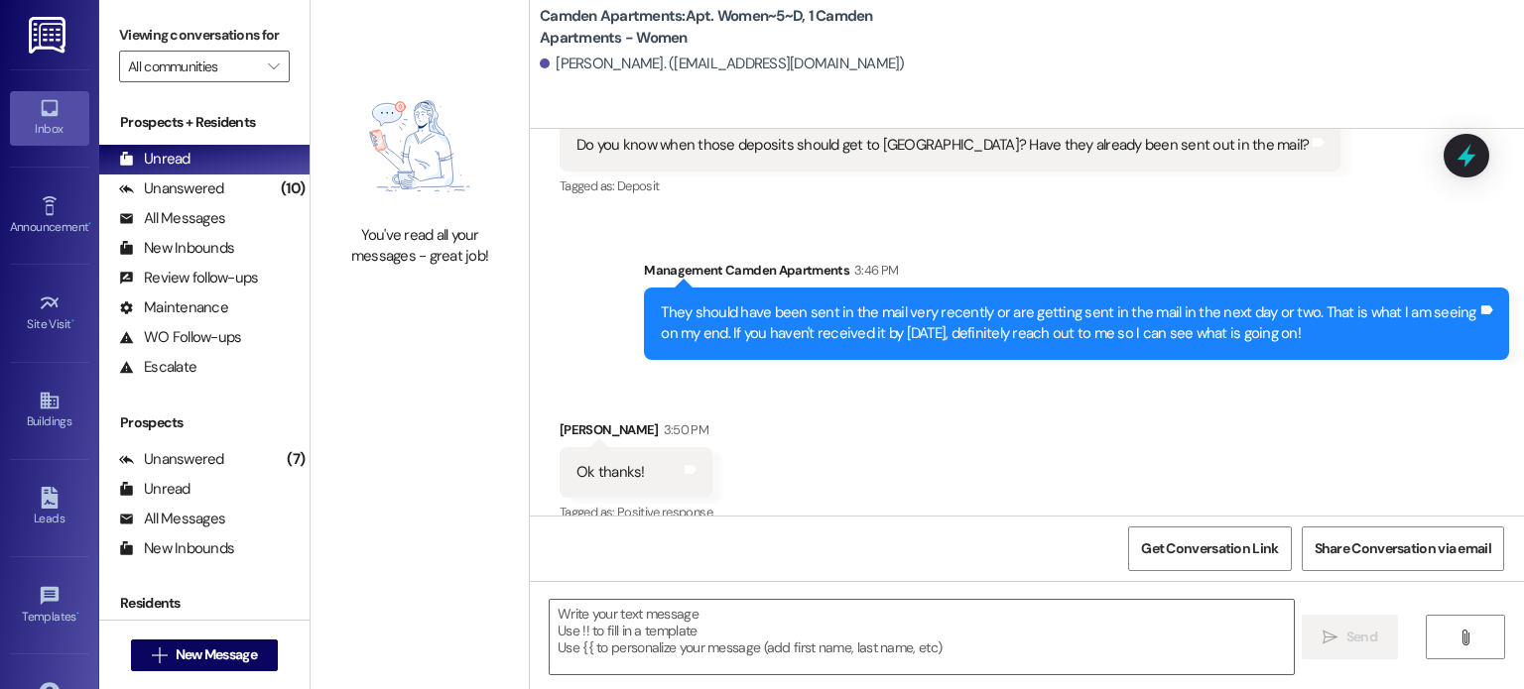
scroll to position [38162, 0]
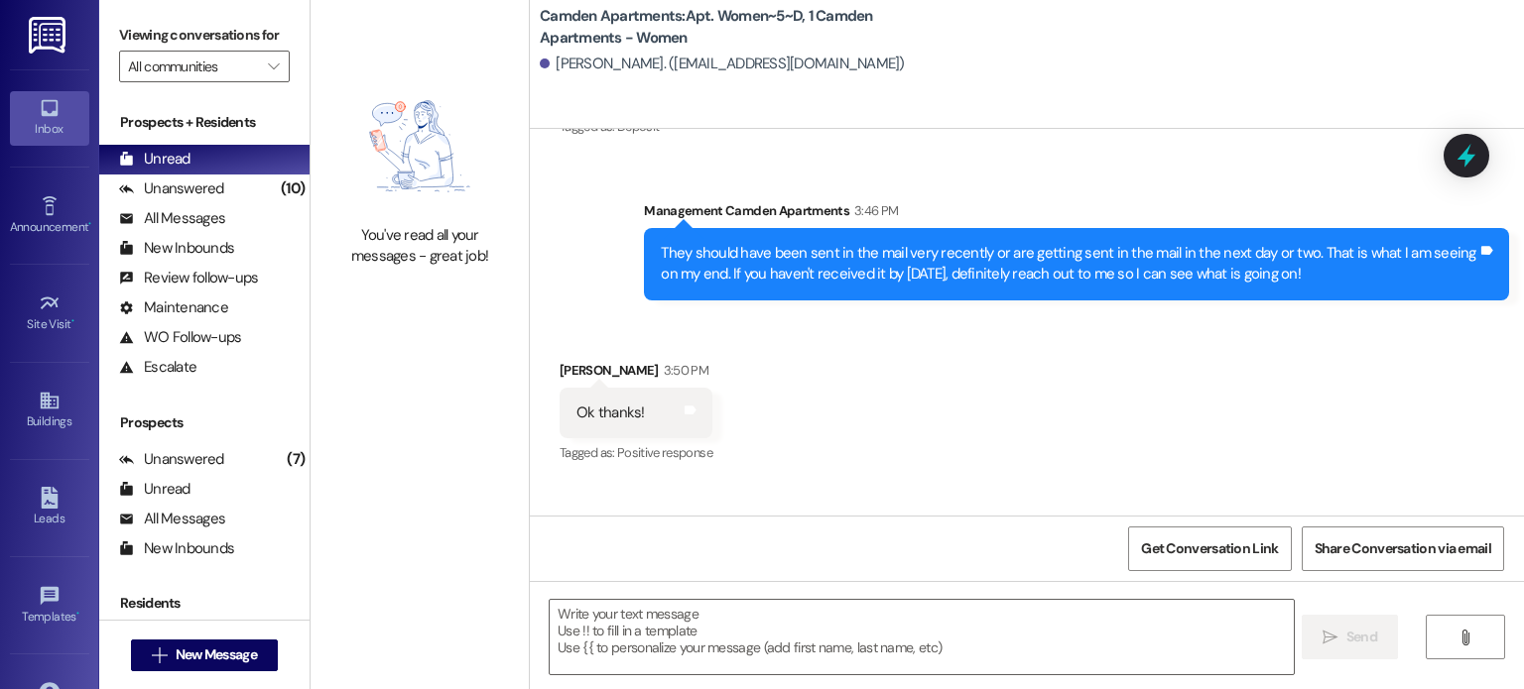
click at [872, 354] on div "Received via SMS [PERSON_NAME] 3:50 PM Ok thanks! Tags and notes Tagged as: Pos…" at bounding box center [1027, 399] width 994 height 168
click at [224, 189] on div "Unanswered (10)" at bounding box center [204, 190] width 210 height 30
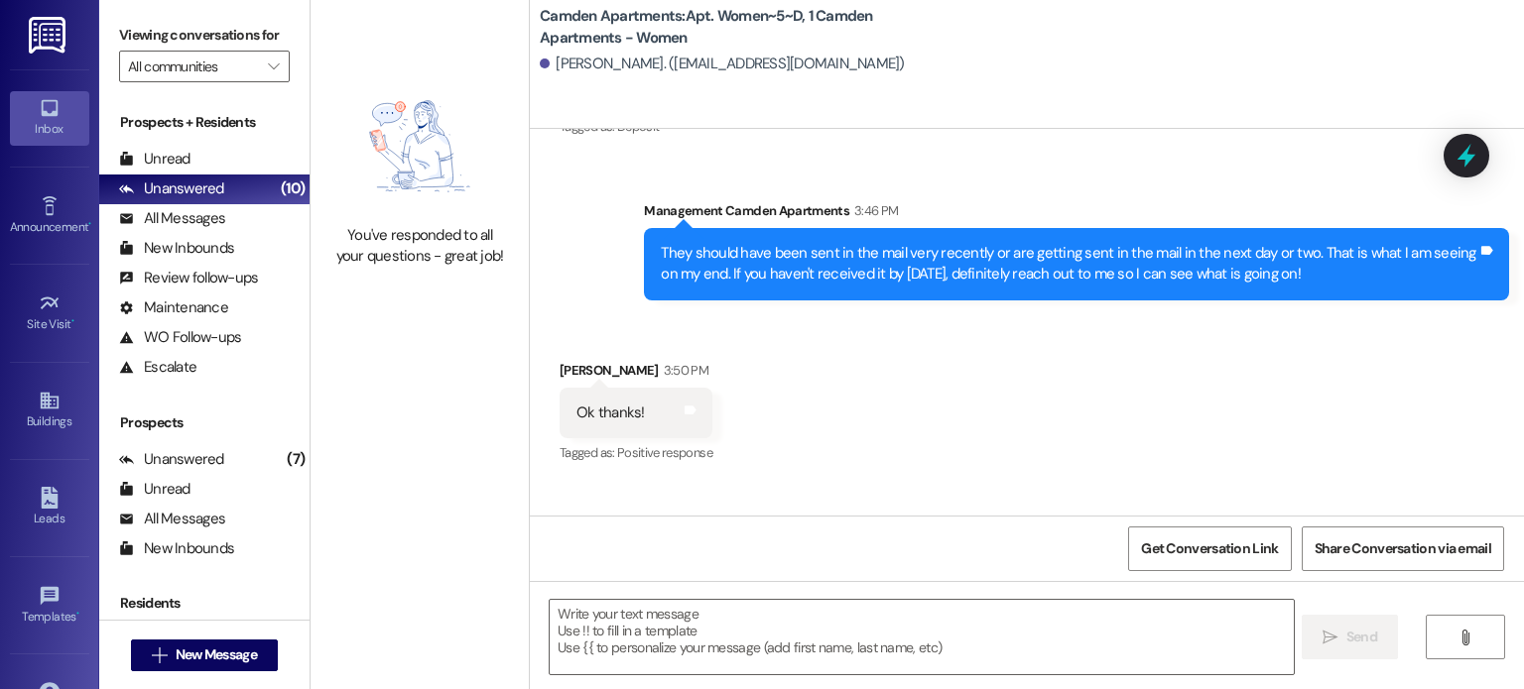
drag, startPoint x: 230, startPoint y: 163, endPoint x: 231, endPoint y: 142, distance: 20.9
click at [230, 163] on div "Unread (0)" at bounding box center [204, 160] width 210 height 30
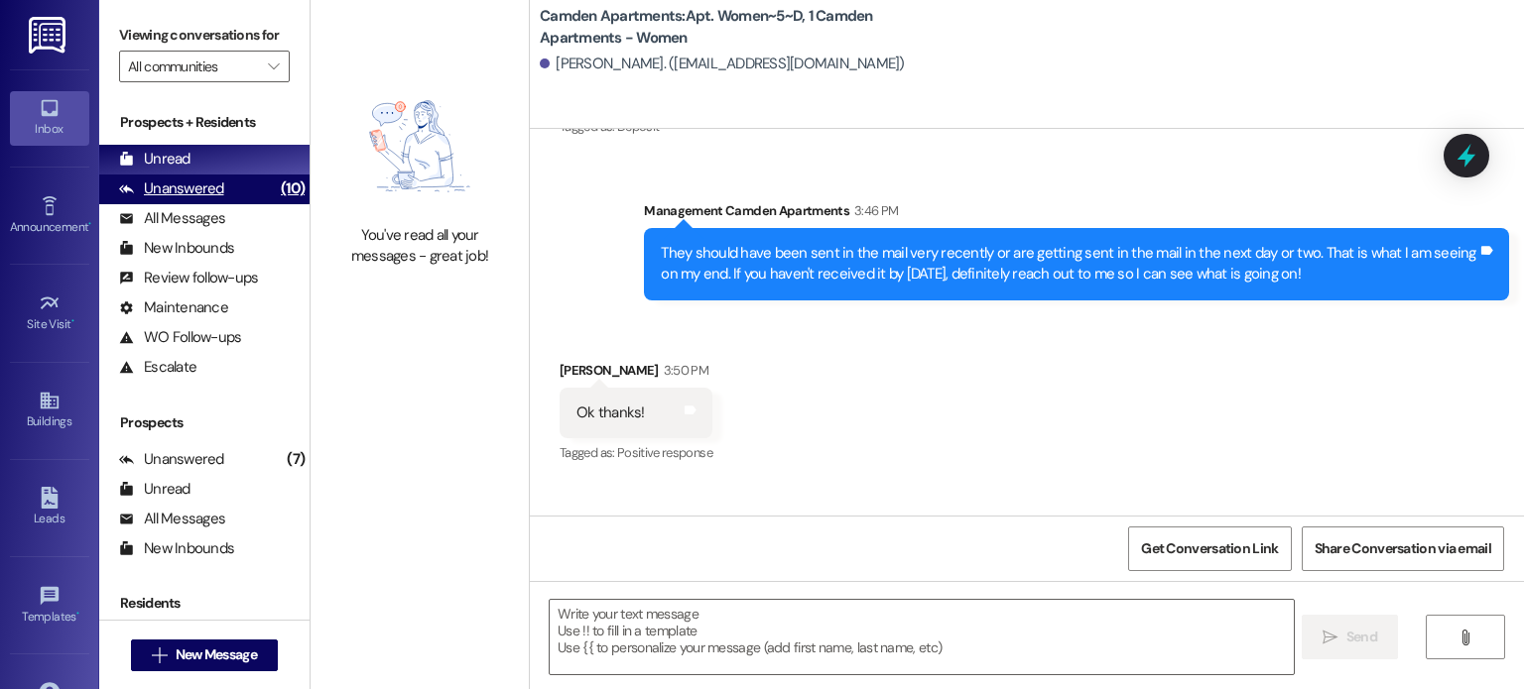
click at [207, 185] on div "Unanswered" at bounding box center [171, 189] width 105 height 21
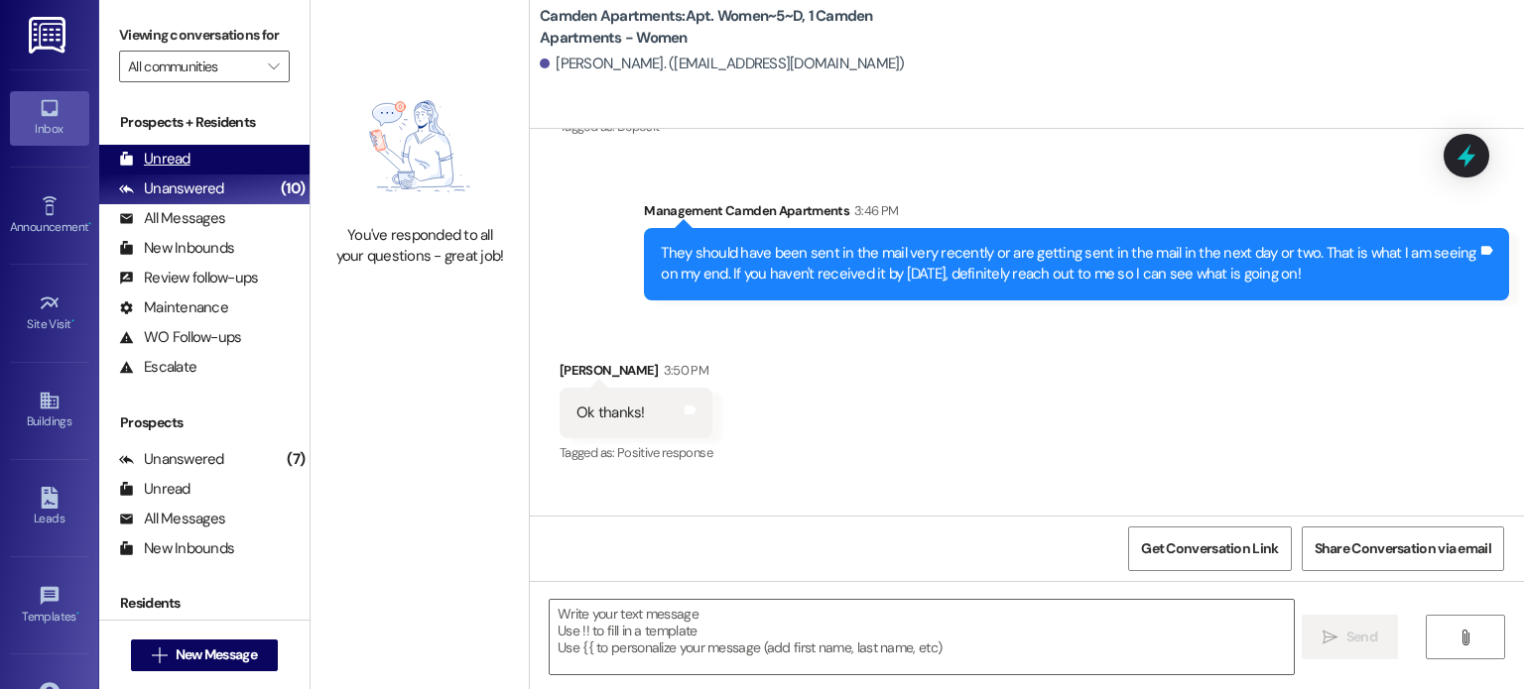
click at [201, 172] on div "Unread (0)" at bounding box center [204, 160] width 210 height 30
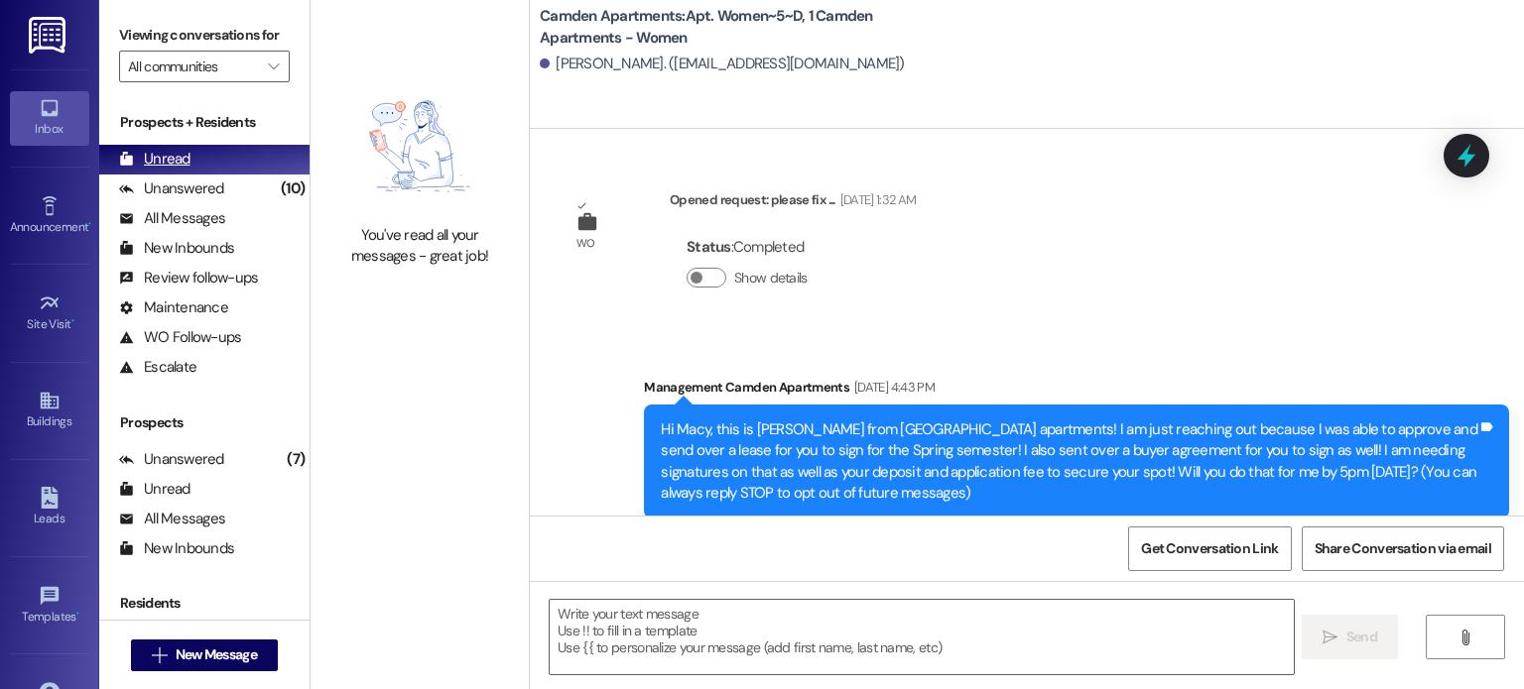
scroll to position [38023, 0]
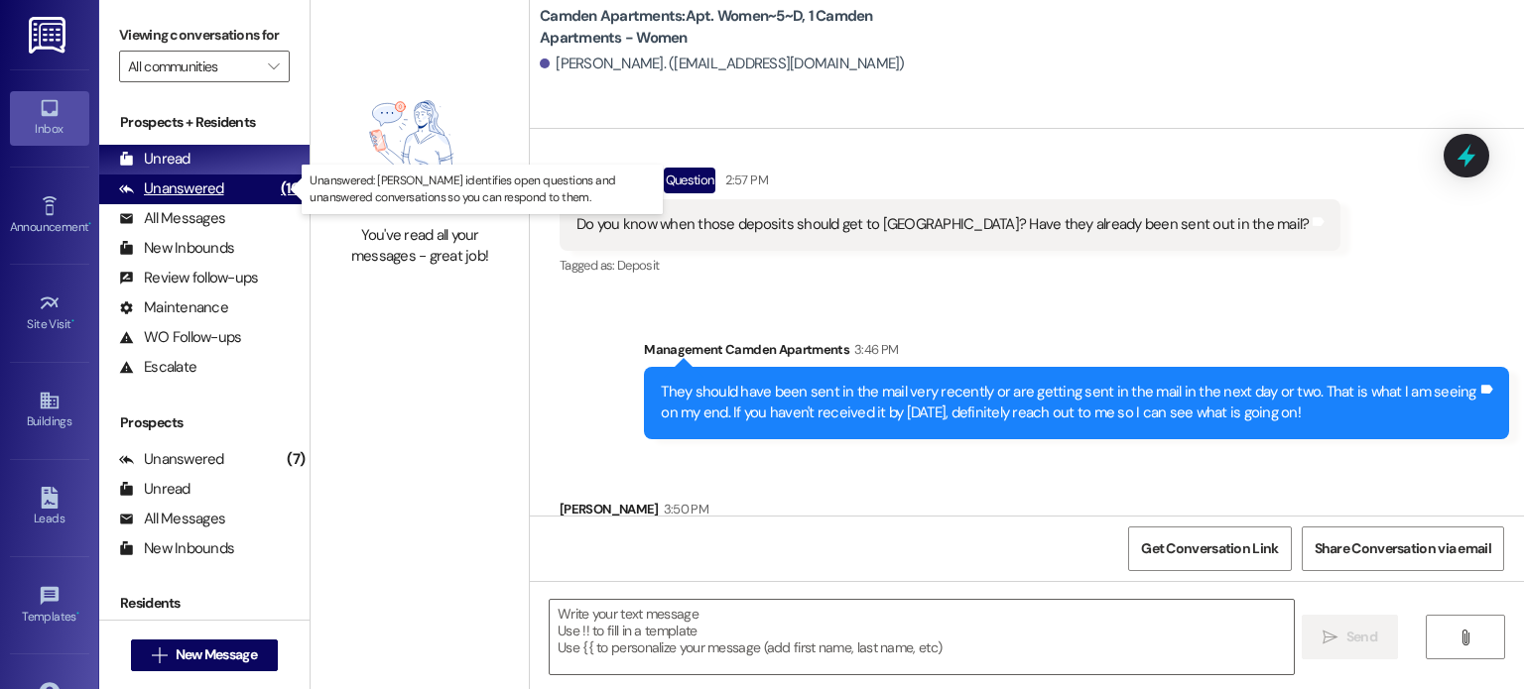
click at [185, 188] on div "Unanswered" at bounding box center [171, 189] width 105 height 21
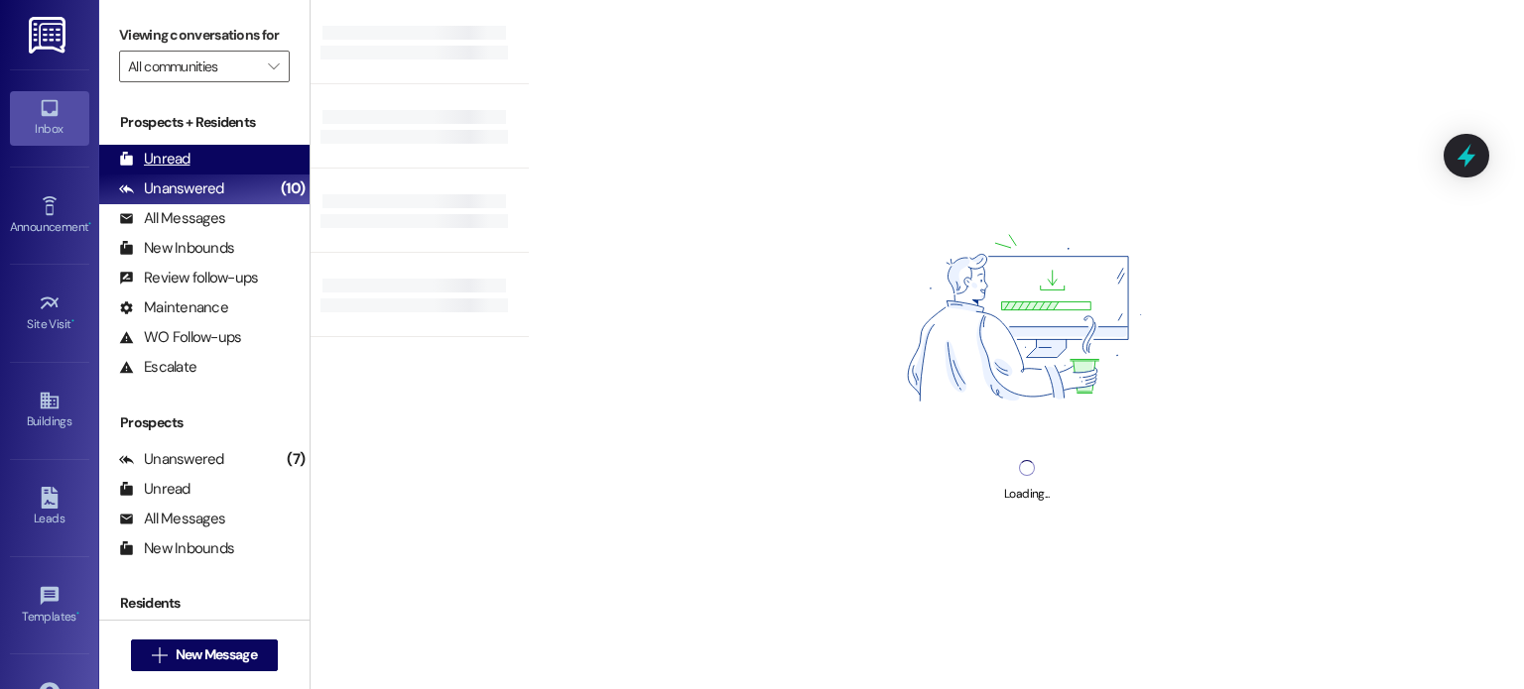
click at [186, 161] on div "Unread" at bounding box center [154, 159] width 71 height 21
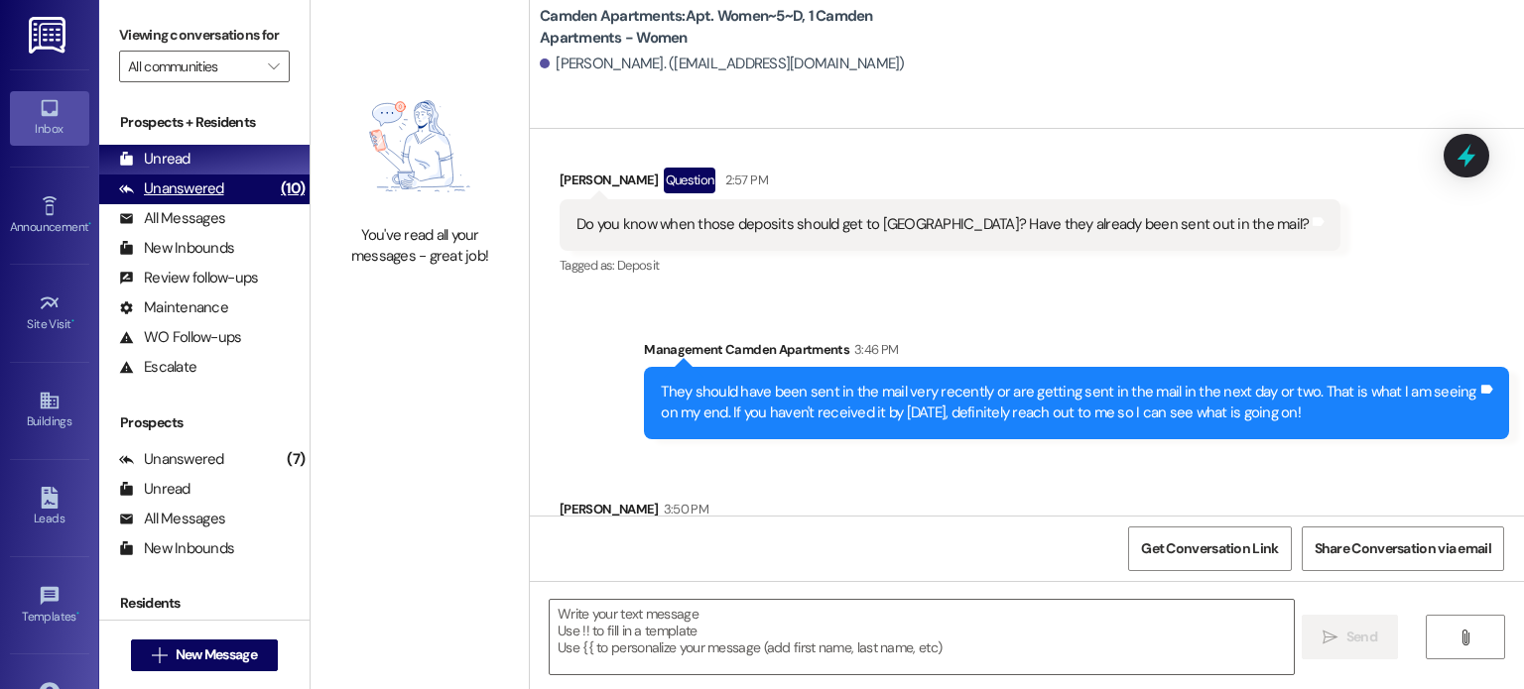
click at [201, 197] on div "Unanswered" at bounding box center [171, 189] width 105 height 21
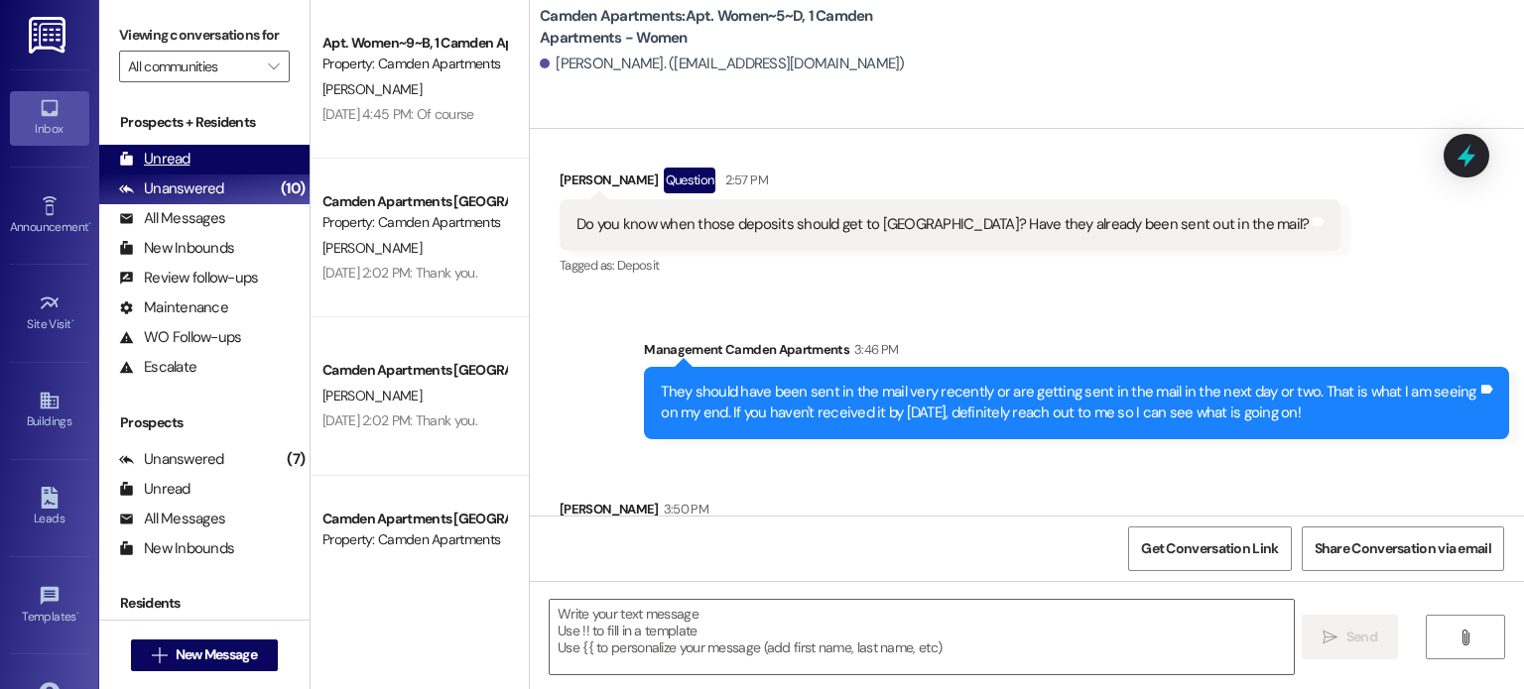
click at [187, 158] on div "Unread" at bounding box center [154, 159] width 71 height 21
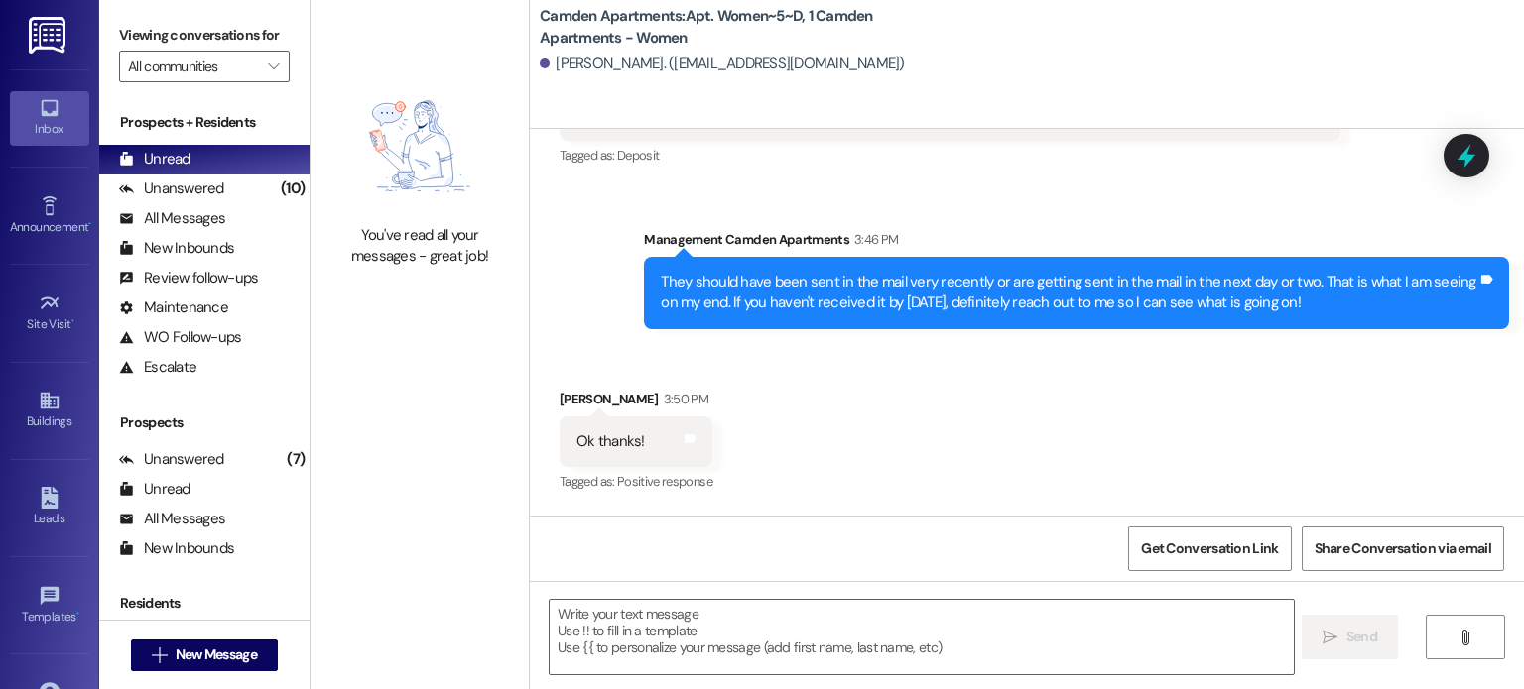
scroll to position [38162, 0]
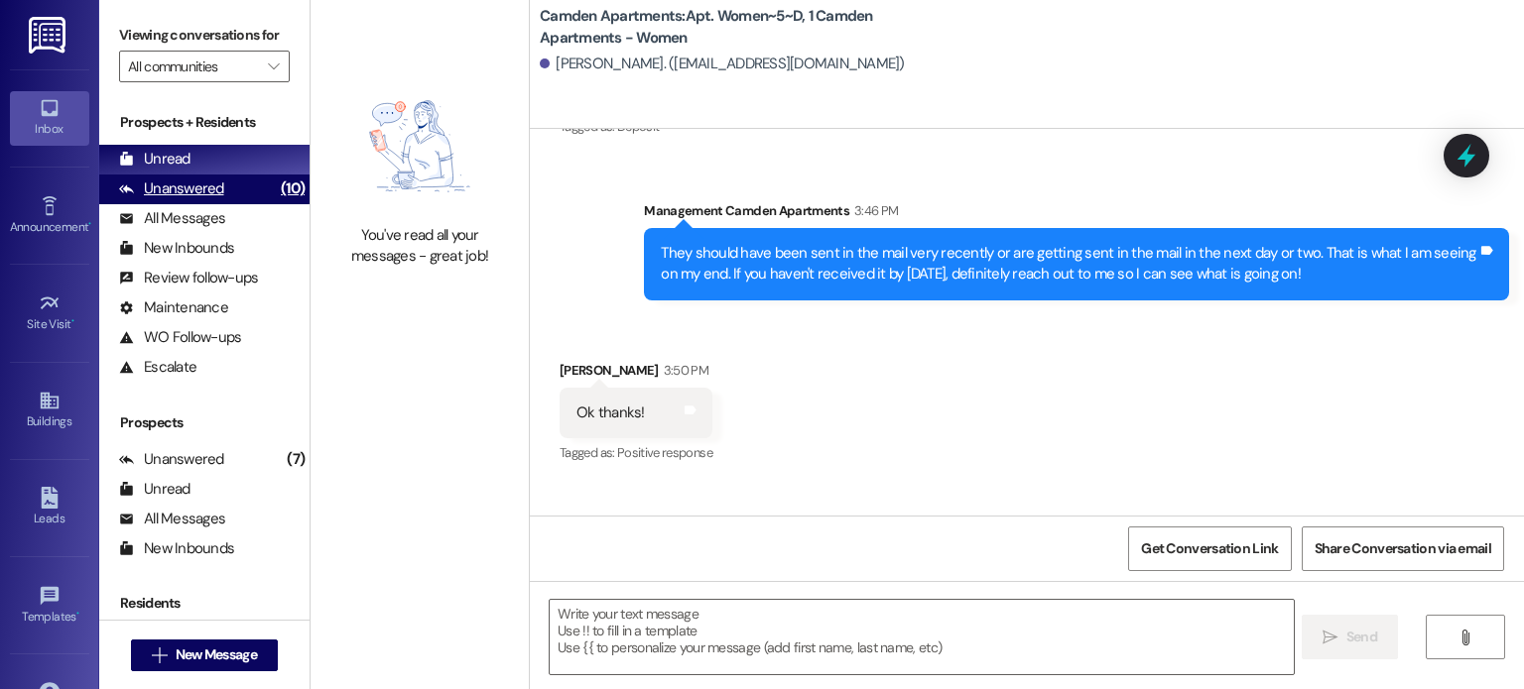
click at [186, 186] on div "Unanswered" at bounding box center [171, 189] width 105 height 21
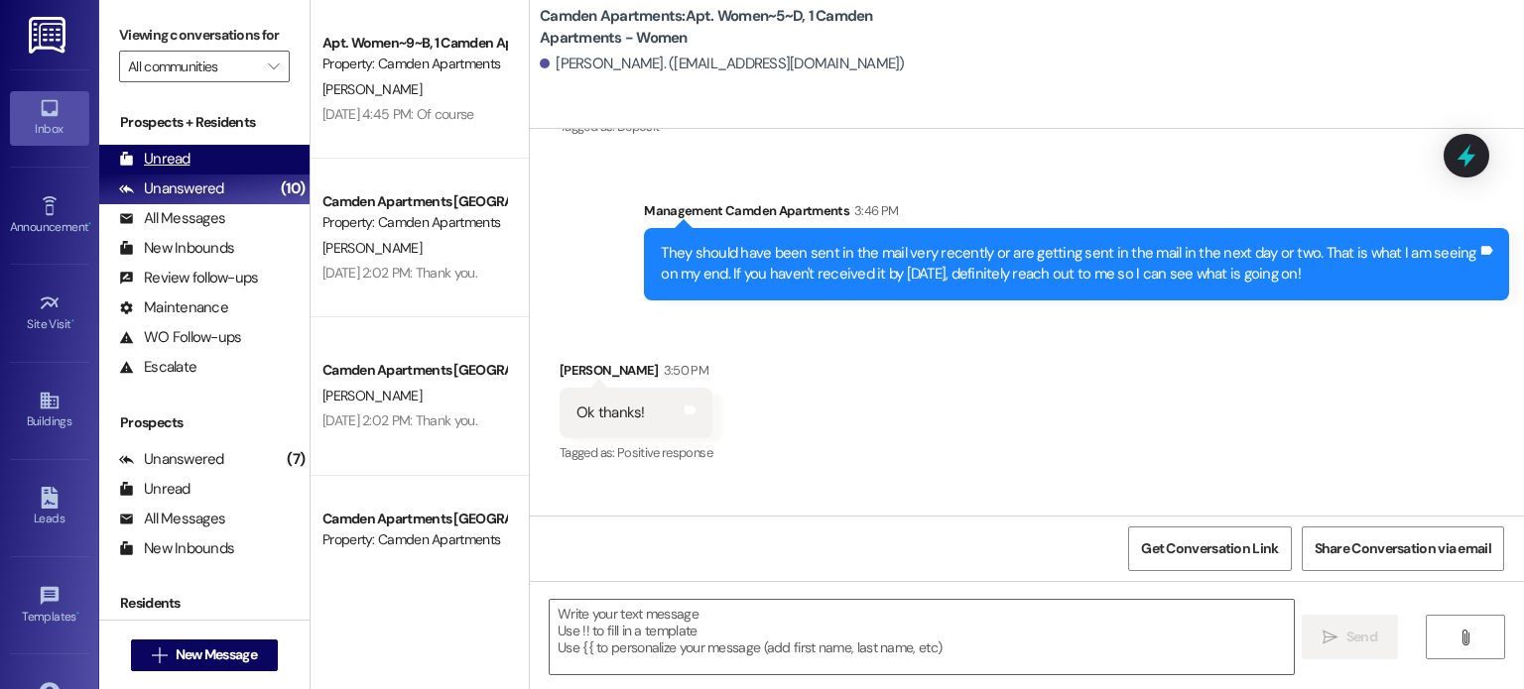
click at [200, 170] on div "Unread (0)" at bounding box center [204, 160] width 210 height 30
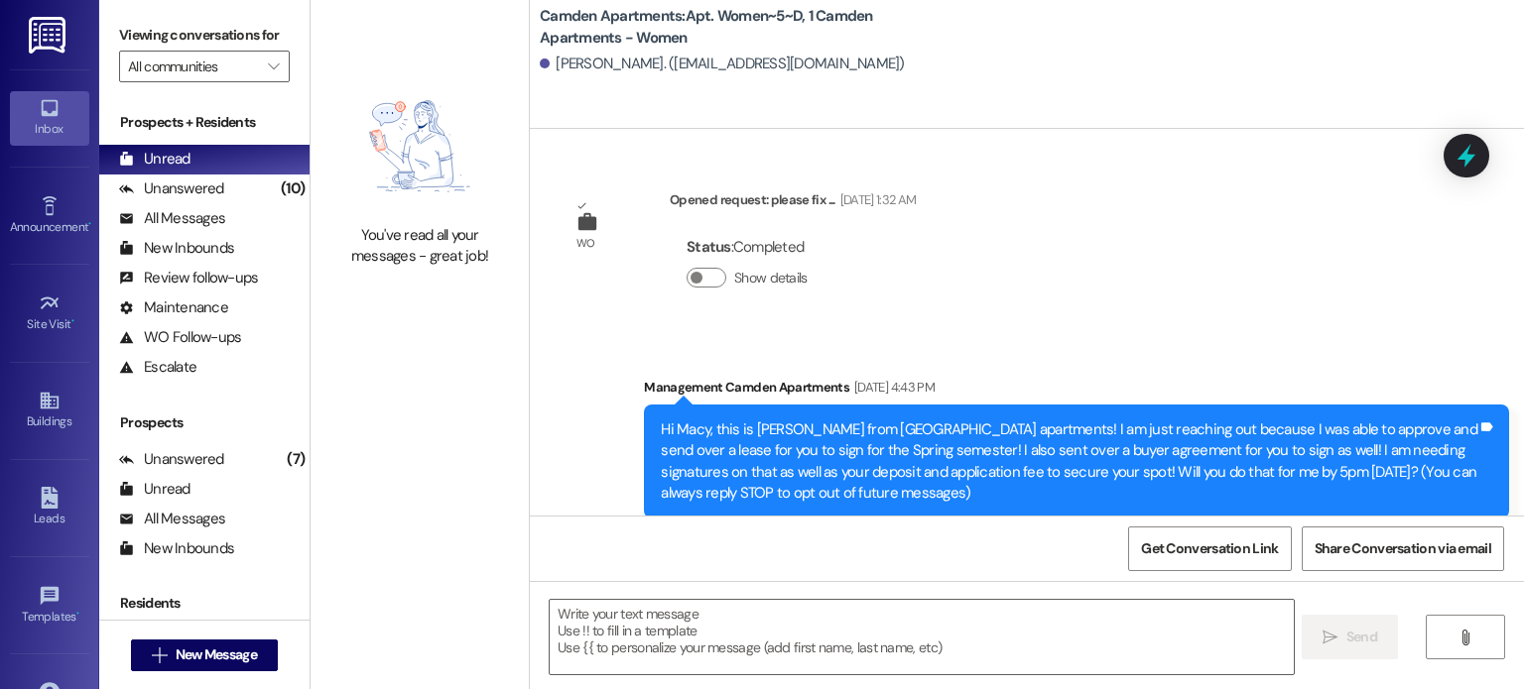
scroll to position [38023, 0]
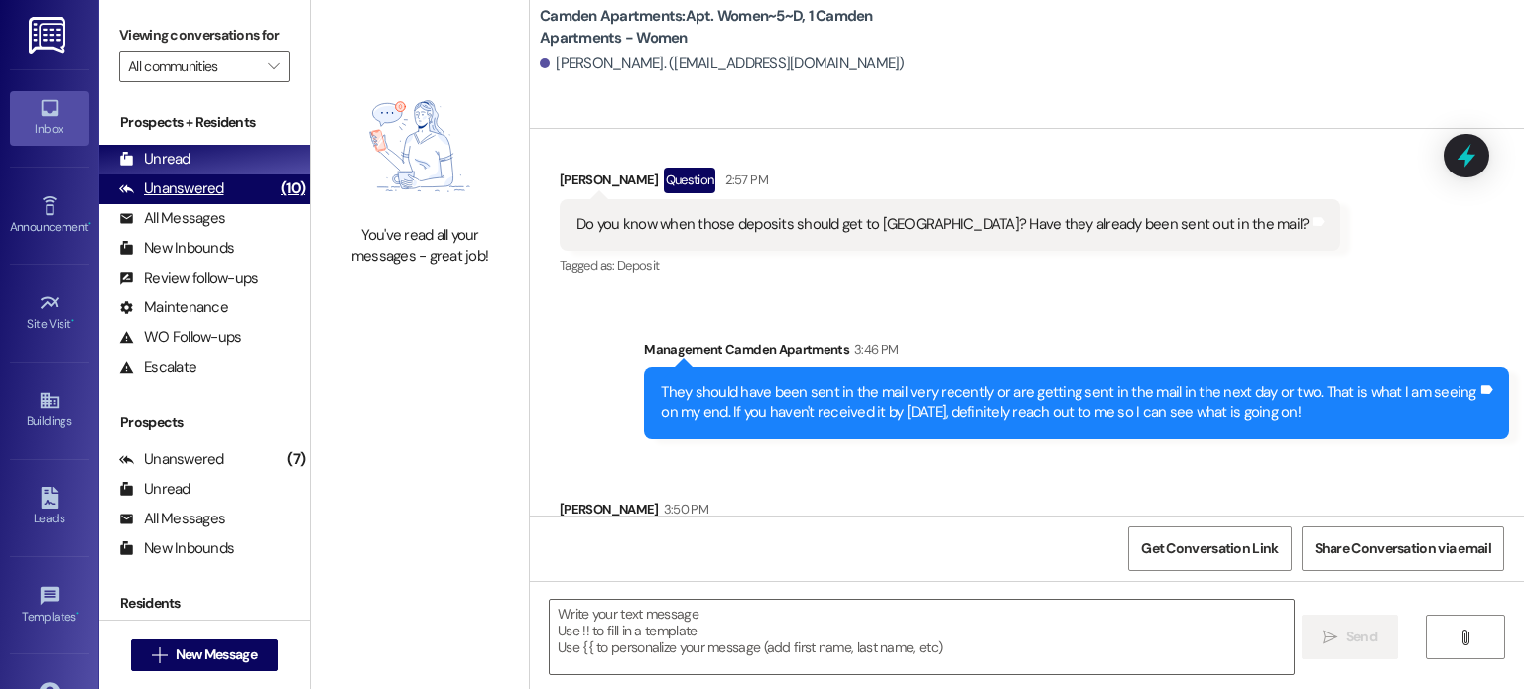
click at [234, 182] on div "Unanswered (10)" at bounding box center [204, 190] width 210 height 30
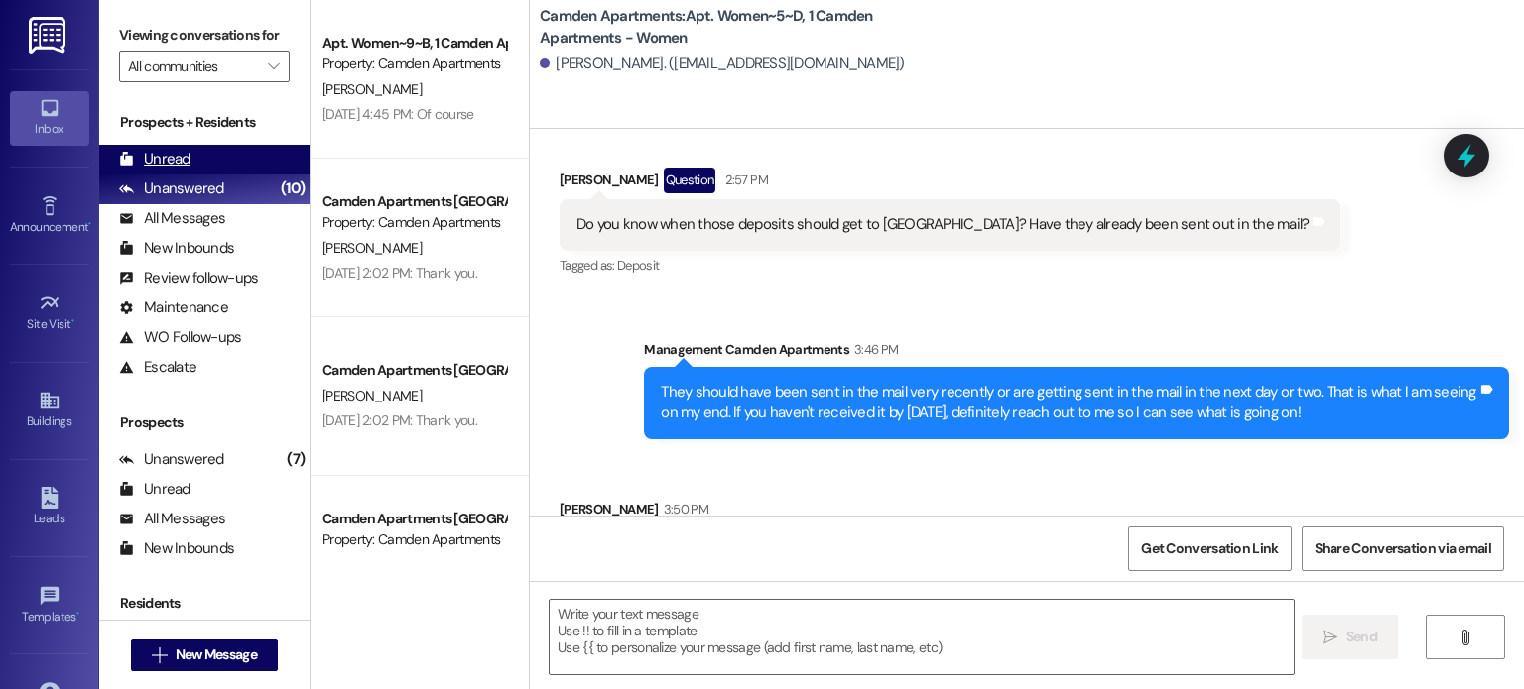
click at [233, 152] on div "Unread (0)" at bounding box center [204, 160] width 210 height 30
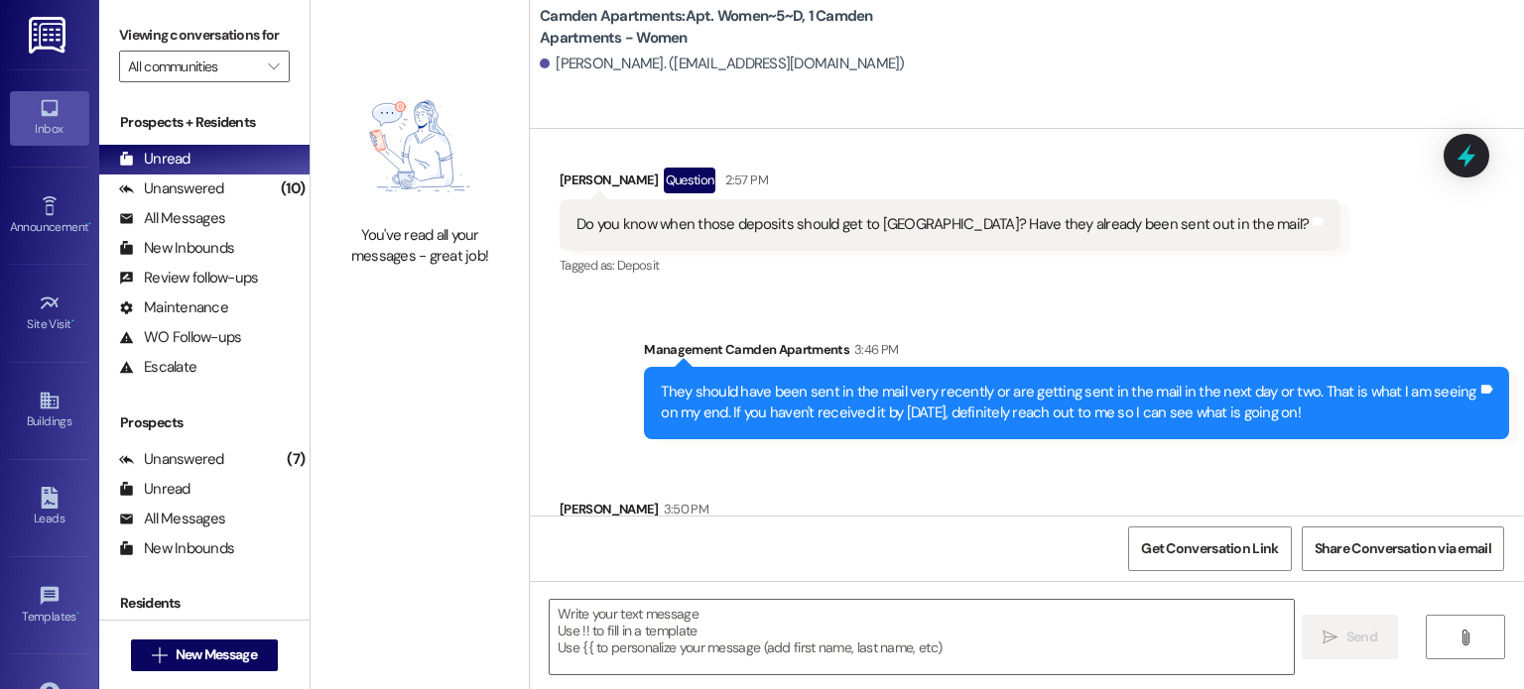
scroll to position [38162, 0]
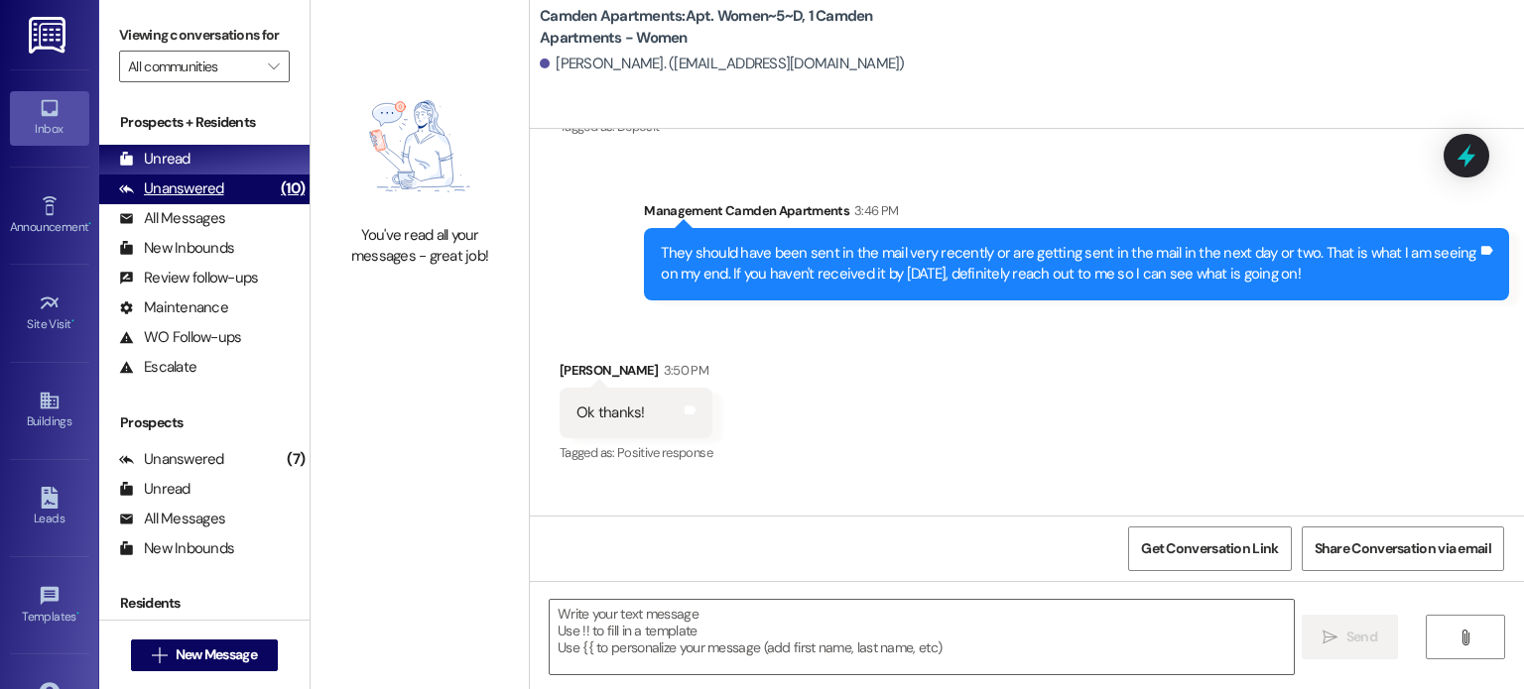
click at [253, 189] on div "Unanswered (10)" at bounding box center [204, 190] width 210 height 30
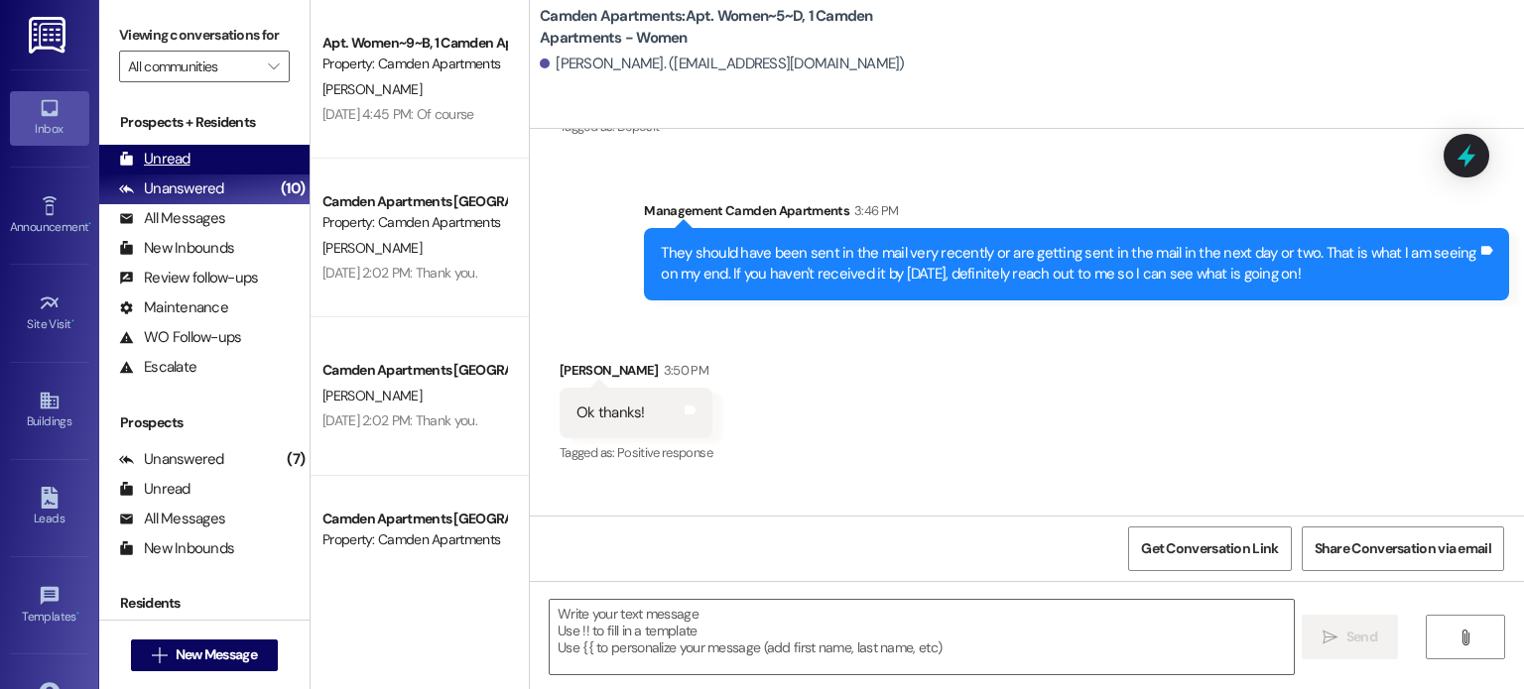
click at [250, 154] on div "Unread (0)" at bounding box center [204, 160] width 210 height 30
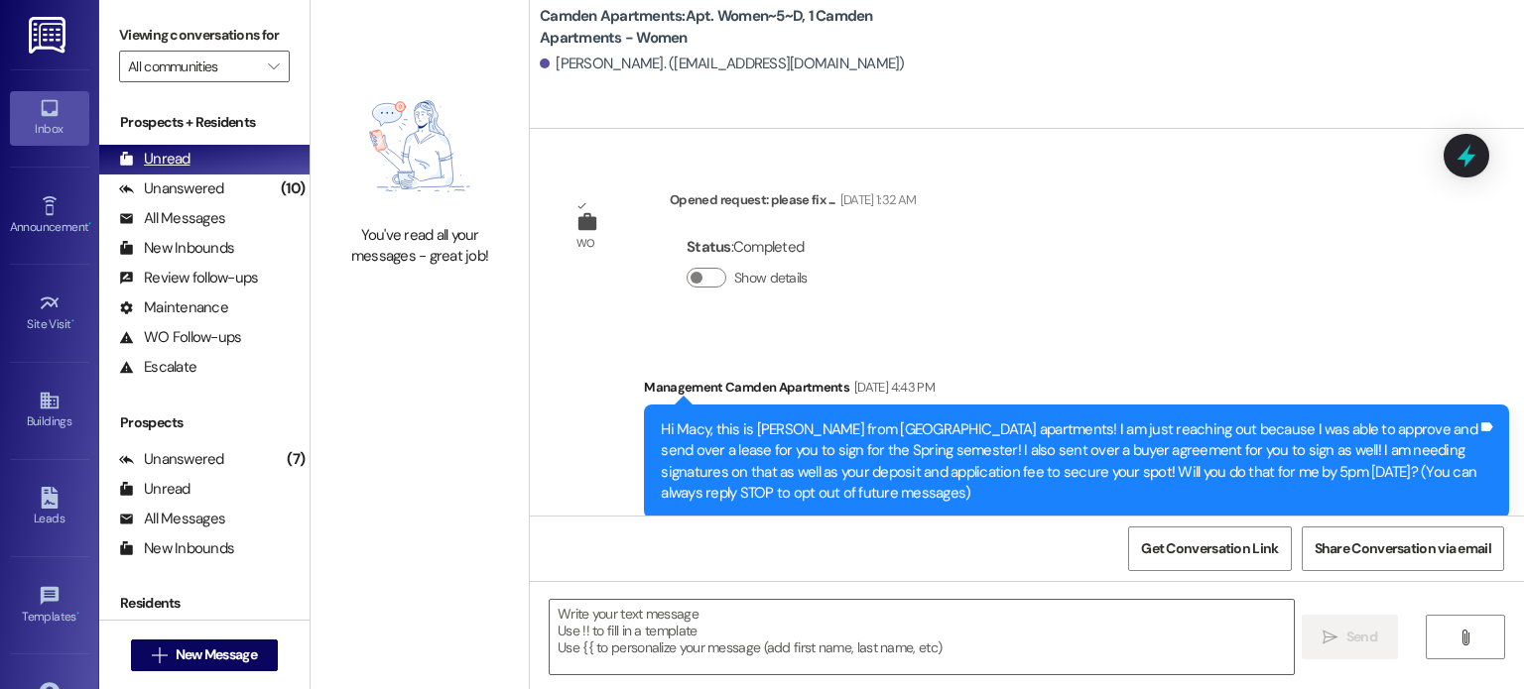
scroll to position [38023, 0]
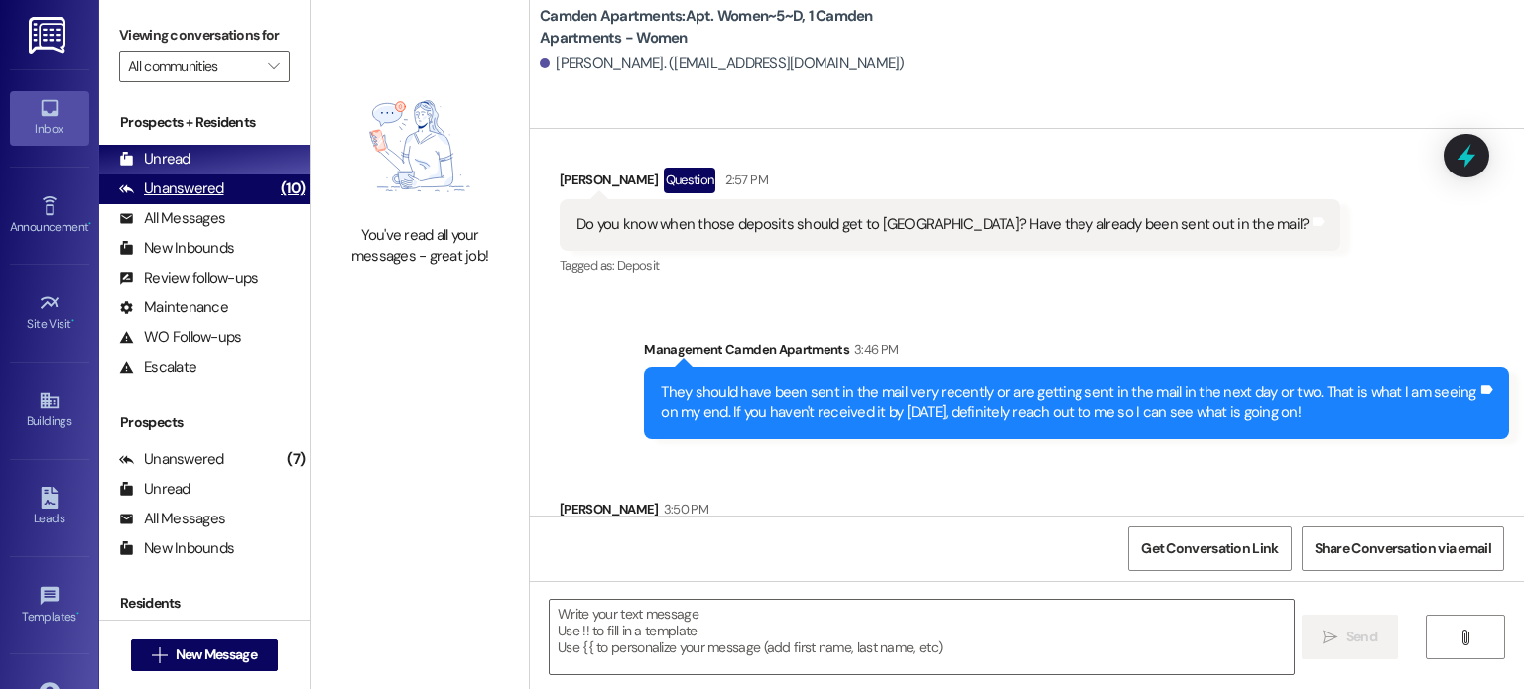
click at [209, 197] on div "Unanswered" at bounding box center [171, 189] width 105 height 21
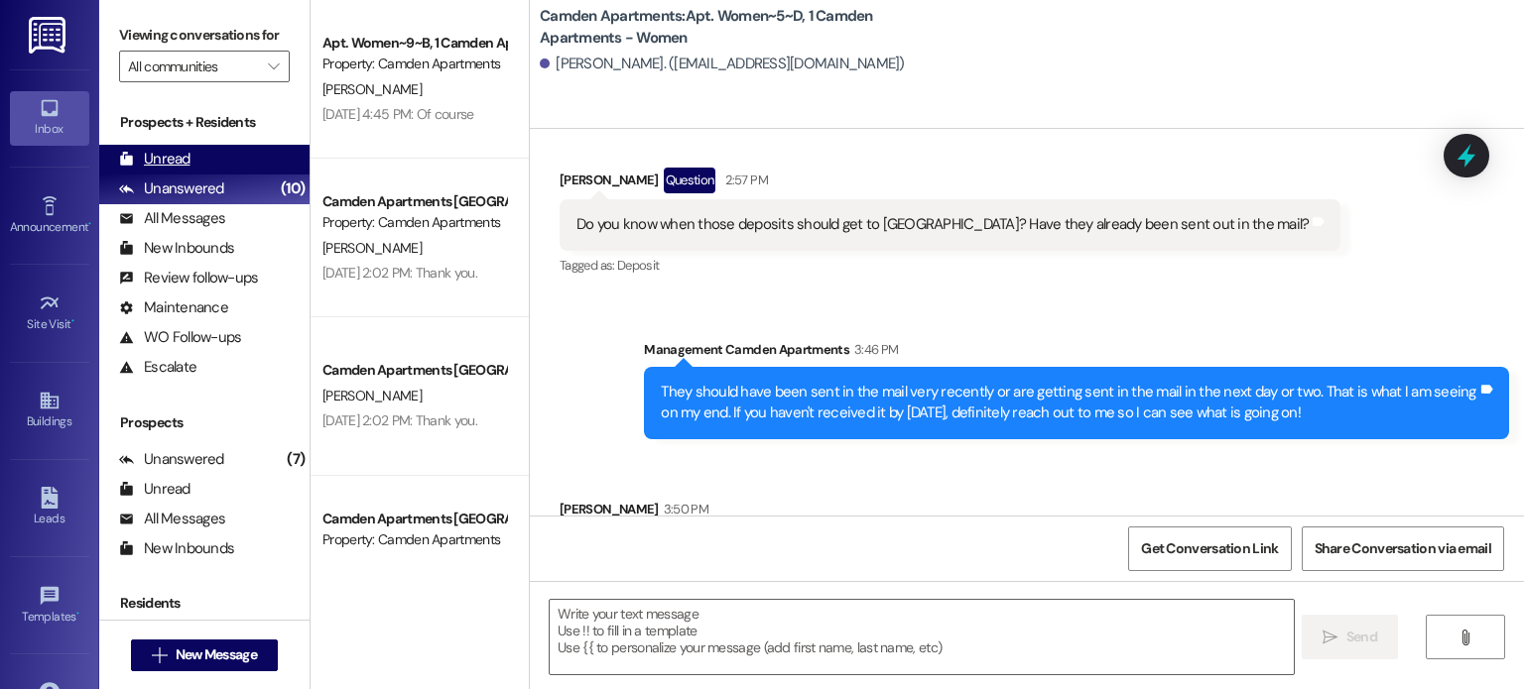
click at [206, 170] on div "Unread (0)" at bounding box center [204, 160] width 210 height 30
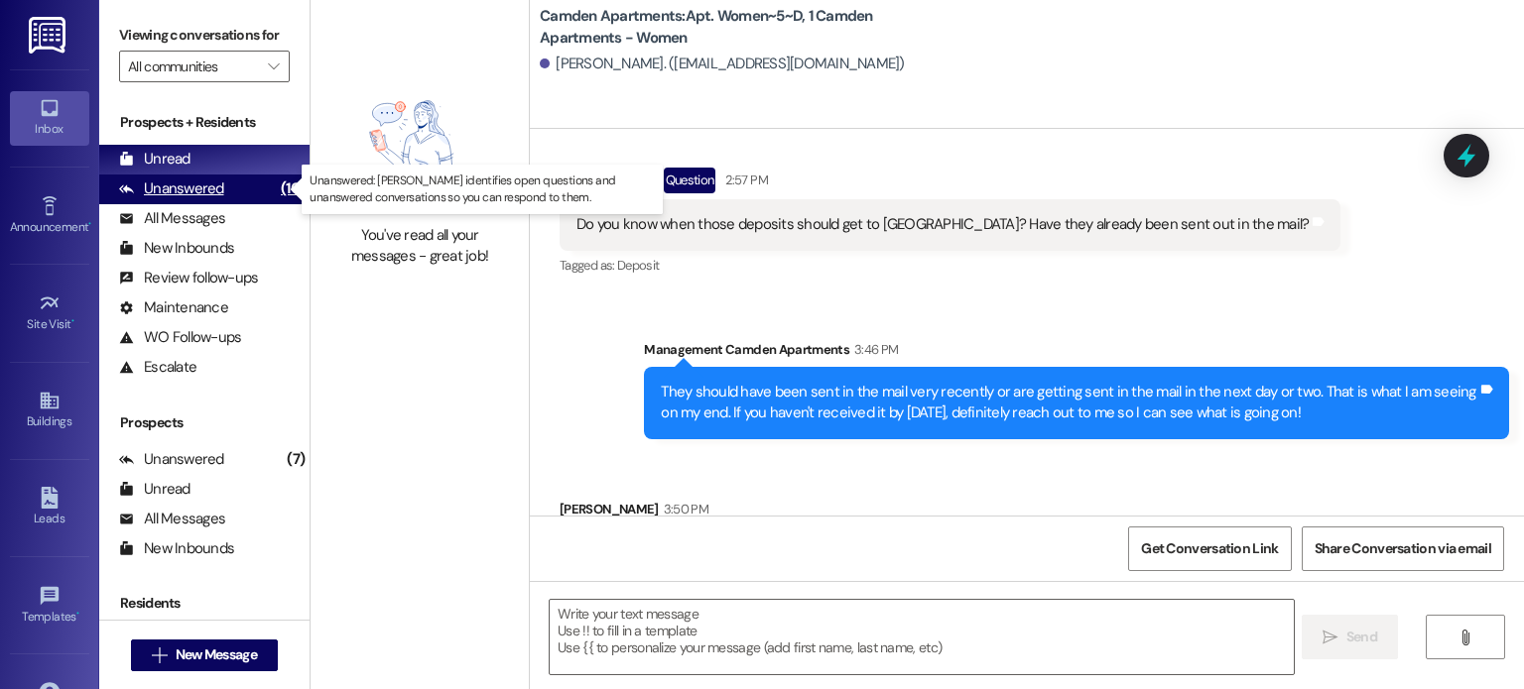
click at [181, 190] on div "Unanswered" at bounding box center [171, 189] width 105 height 21
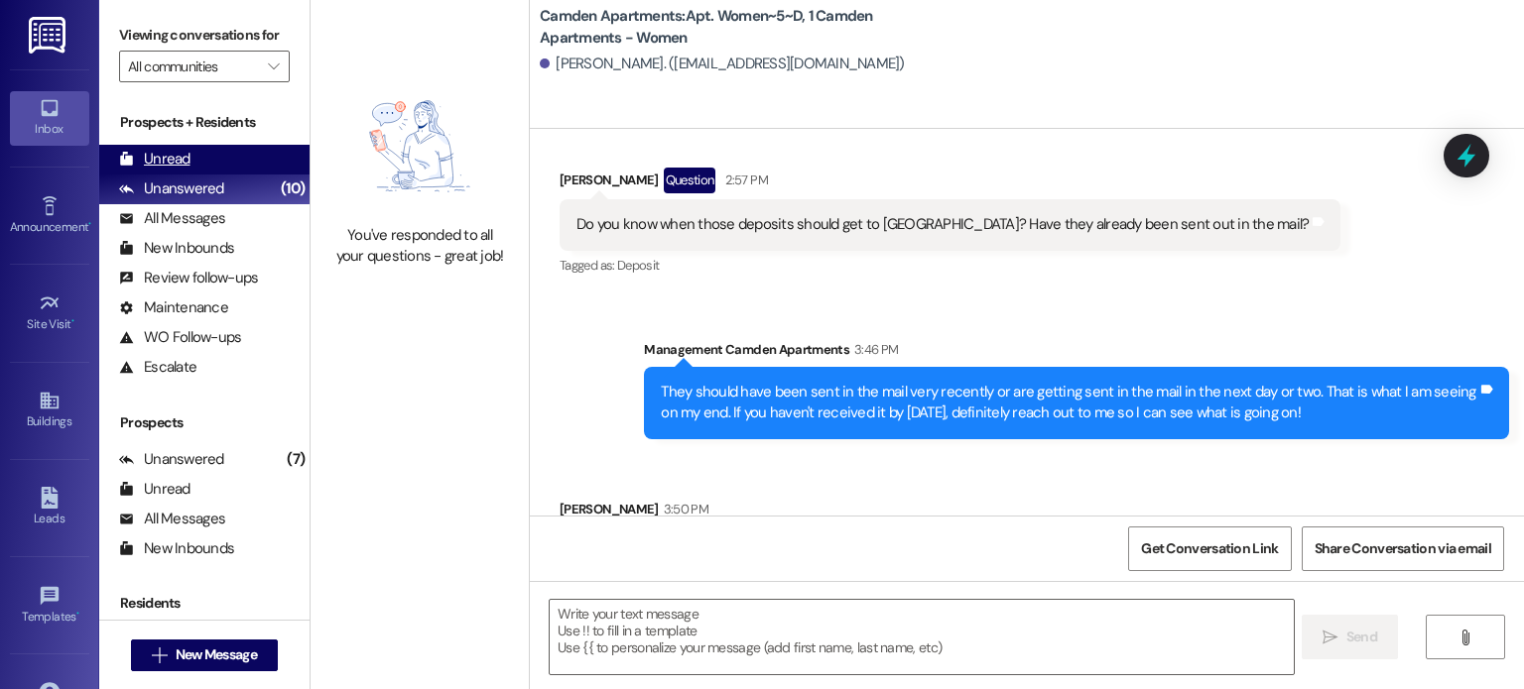
click at [206, 162] on div "Unread (0)" at bounding box center [204, 160] width 210 height 30
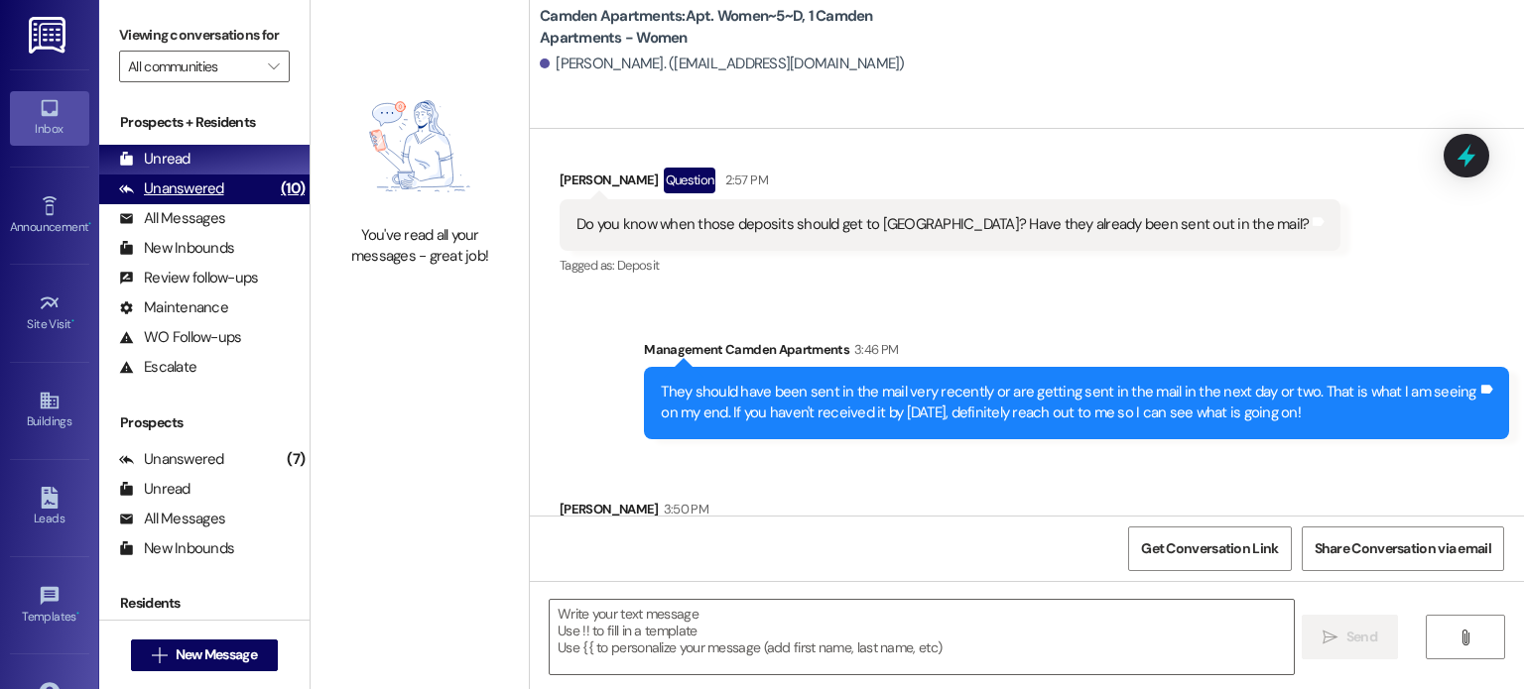
click at [230, 186] on div "Unanswered (10)" at bounding box center [204, 190] width 210 height 30
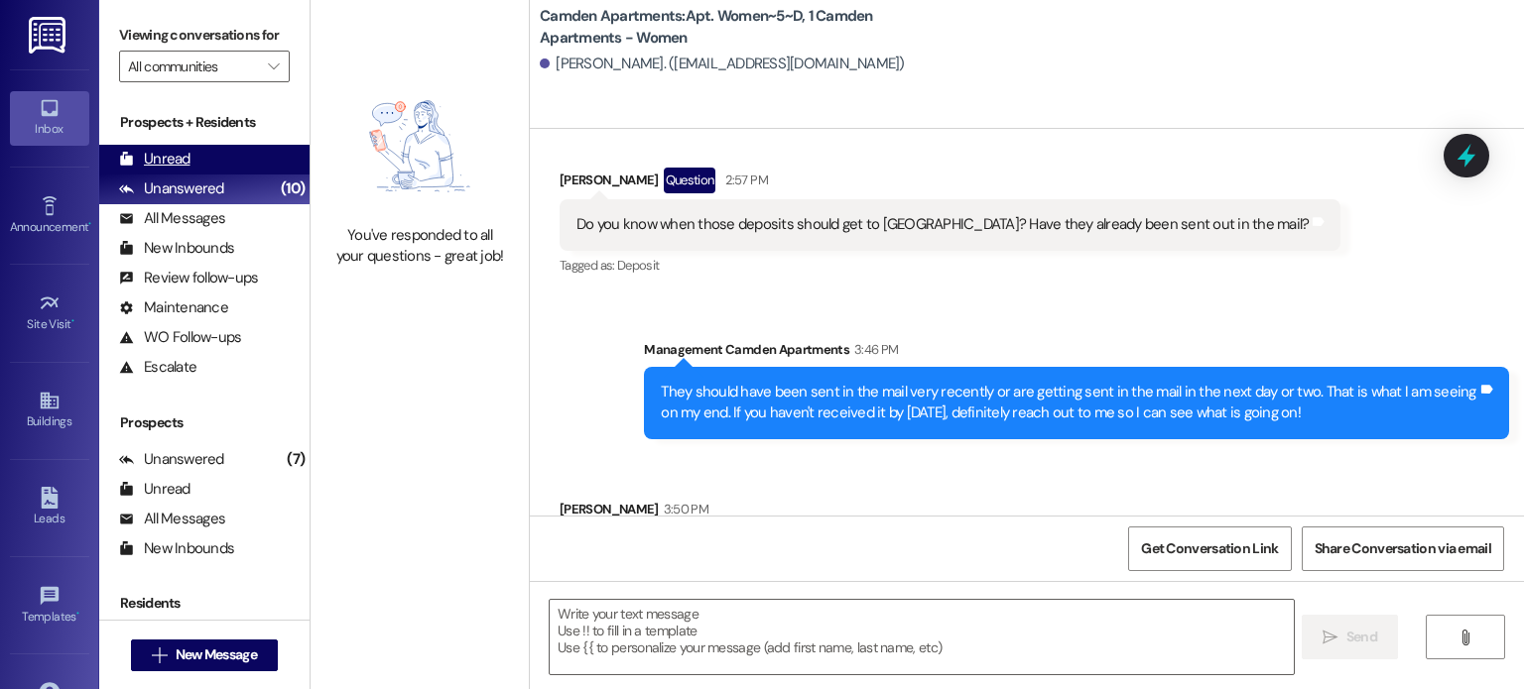
click at [253, 146] on div "Unread (0)" at bounding box center [204, 160] width 210 height 30
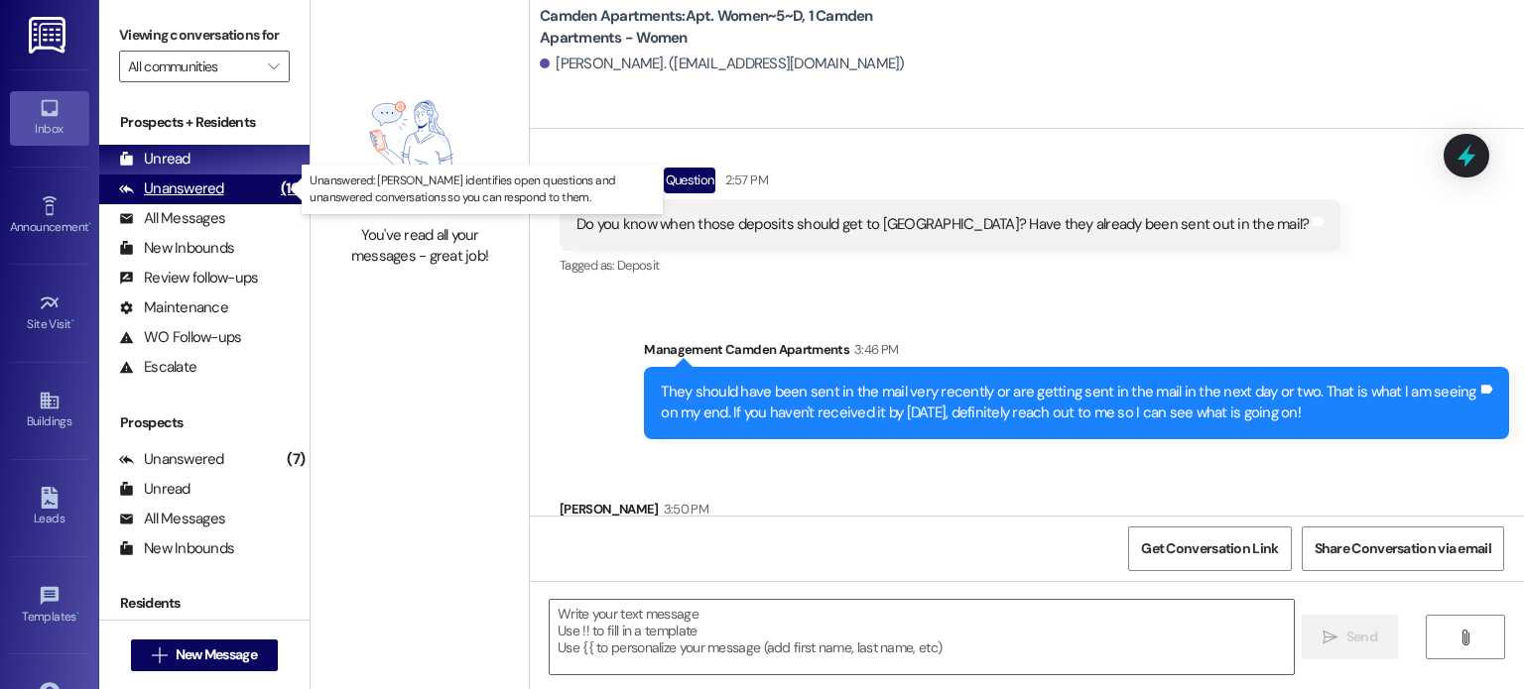
click at [224, 193] on div "Unanswered (10)" at bounding box center [204, 190] width 210 height 30
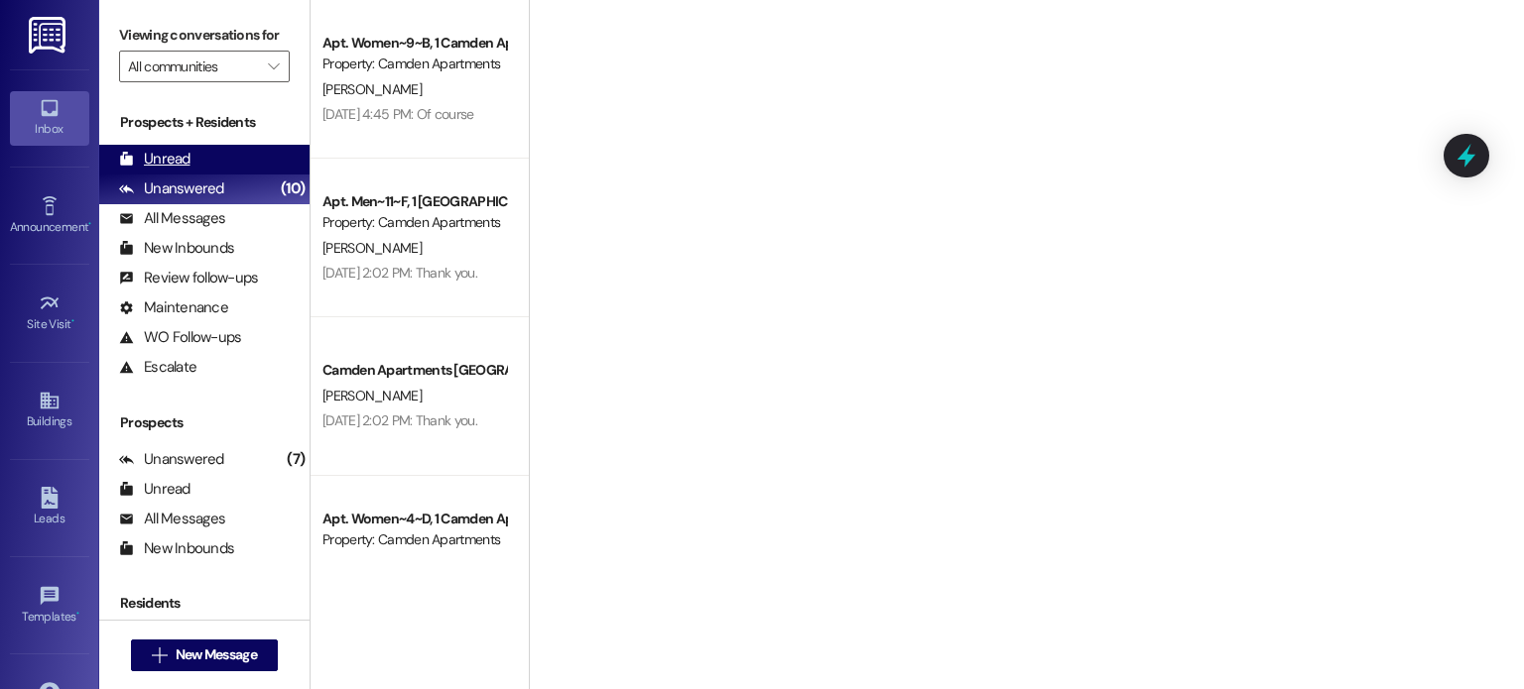
click at [226, 166] on div "Unread (0)" at bounding box center [204, 160] width 210 height 30
